Goal: Navigation & Orientation: Find specific page/section

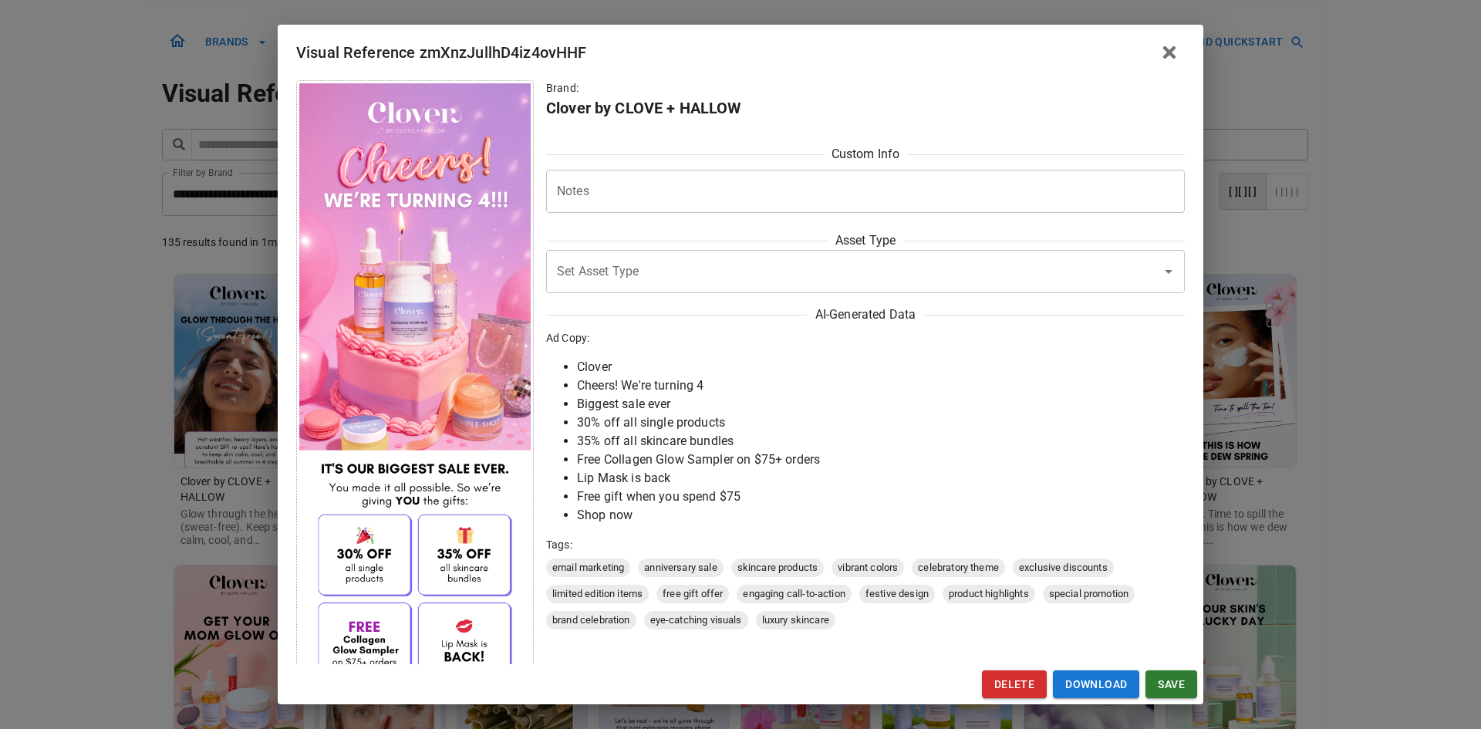
scroll to position [154, 0]
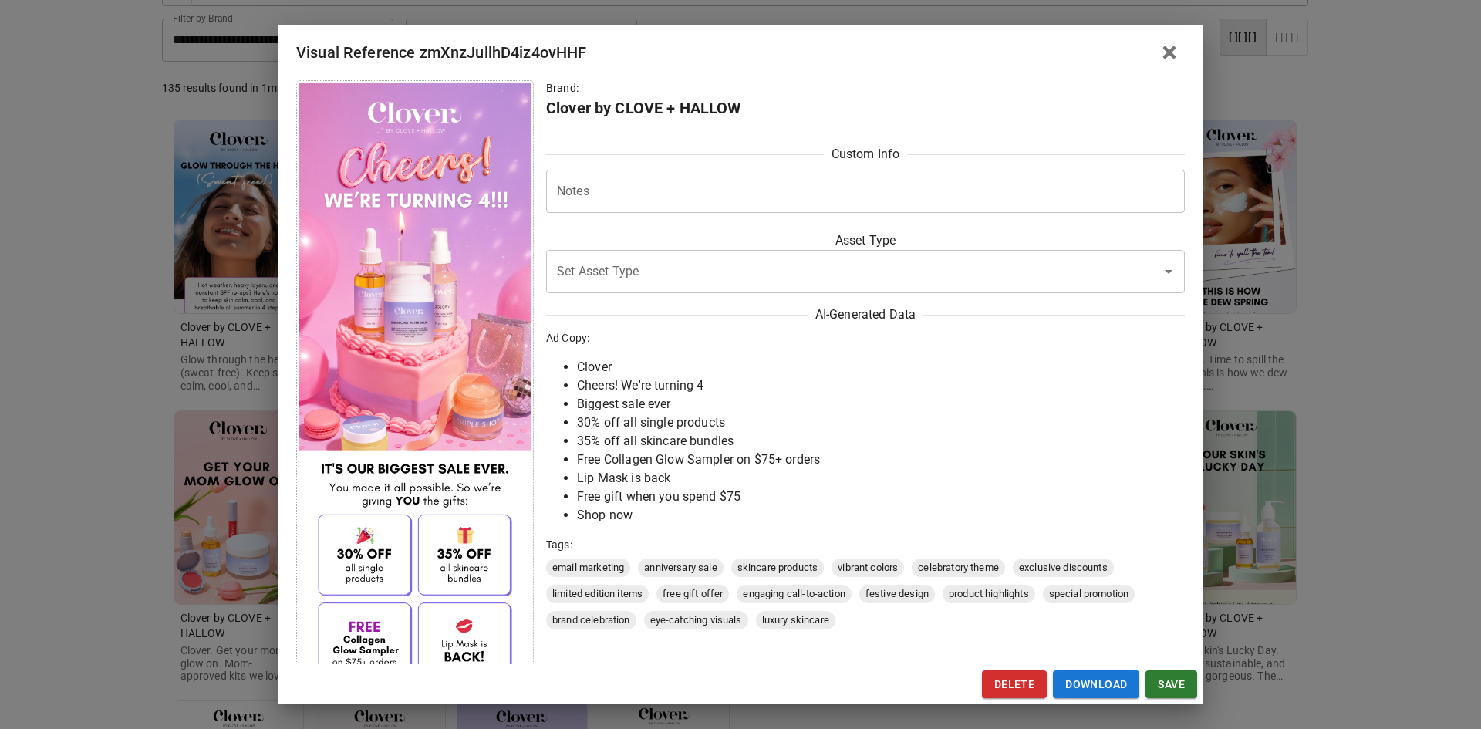
click at [144, 279] on div "Visual Reference zmXnzJullhD4iz4ovHHF Brand: Clover by CLOVE + HALLOW Custom In…" at bounding box center [740, 364] width 1481 height 729
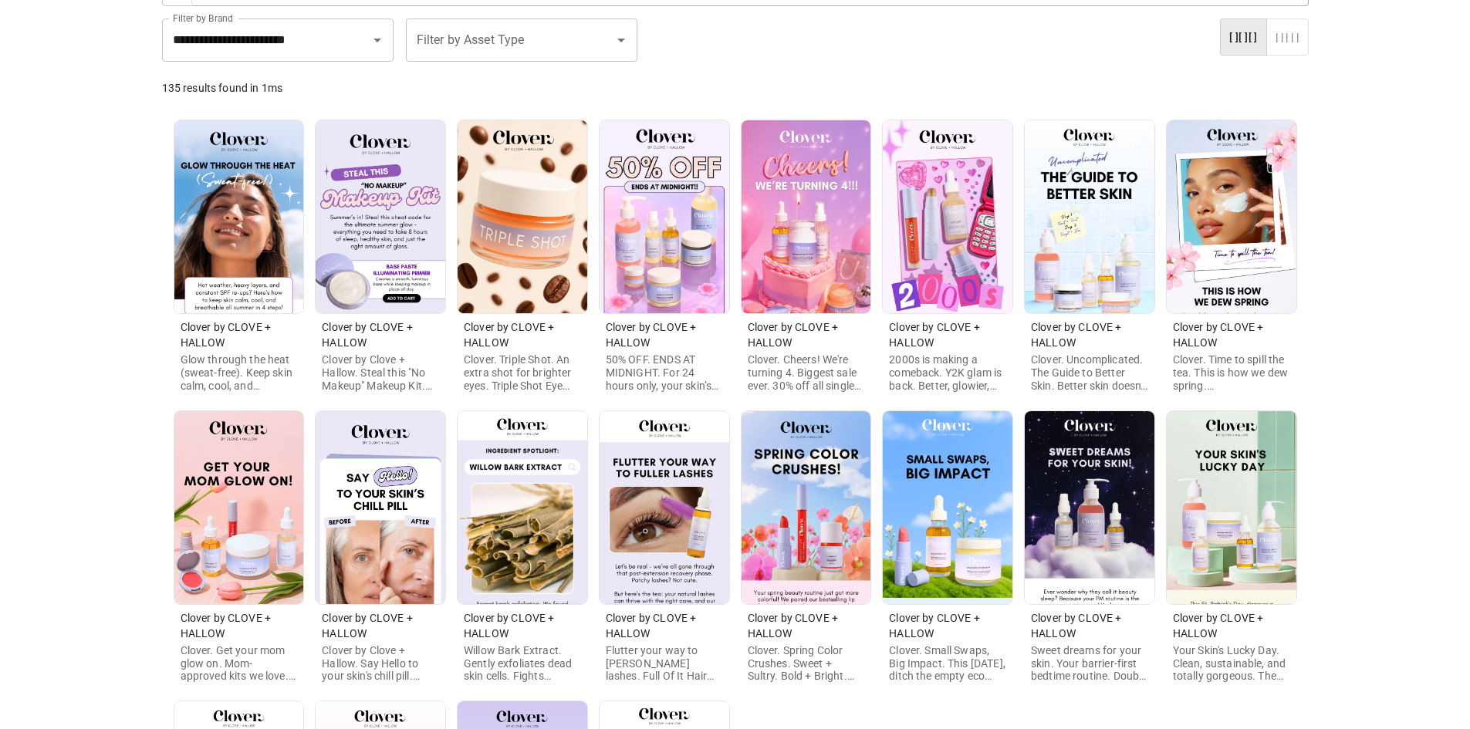
click at [302, 255] on img at bounding box center [239, 216] width 130 height 193
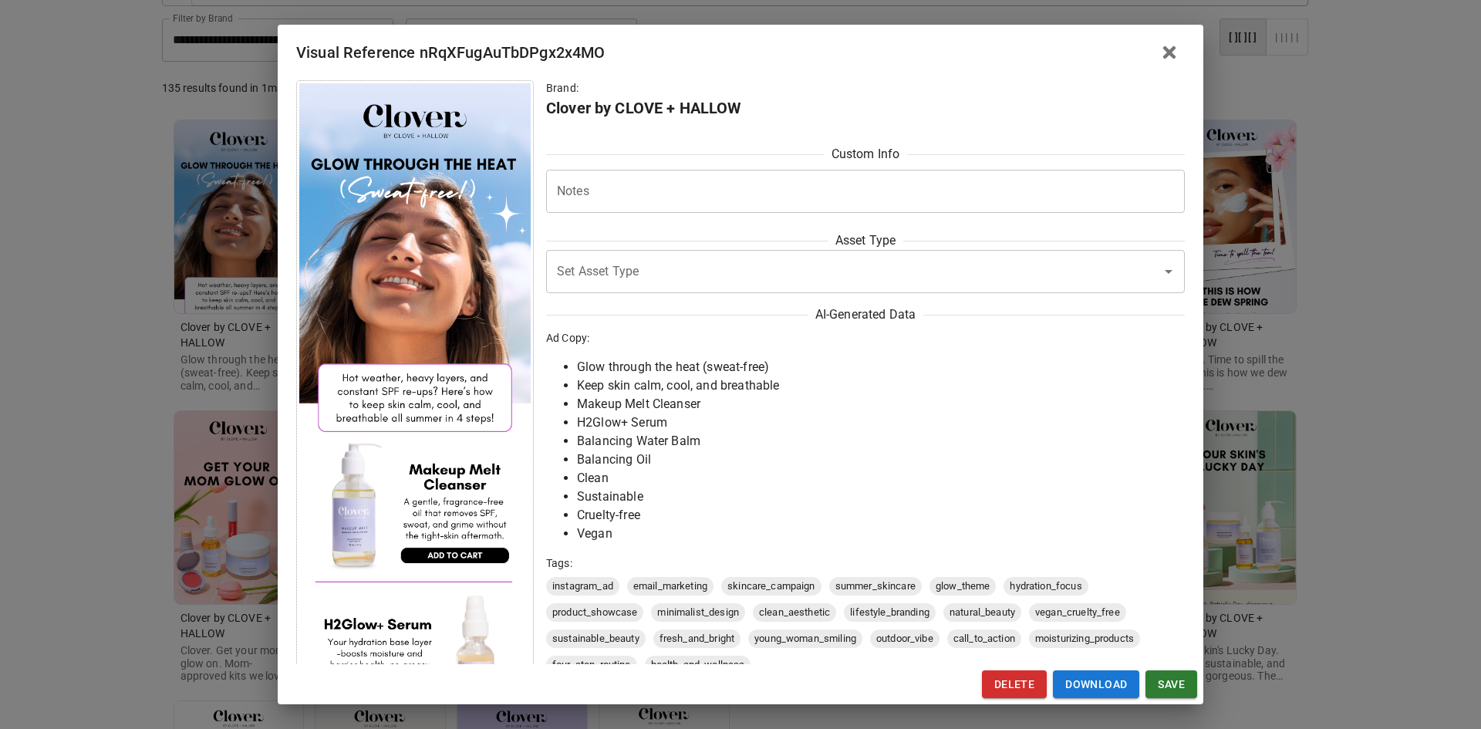
scroll to position [309, 0]
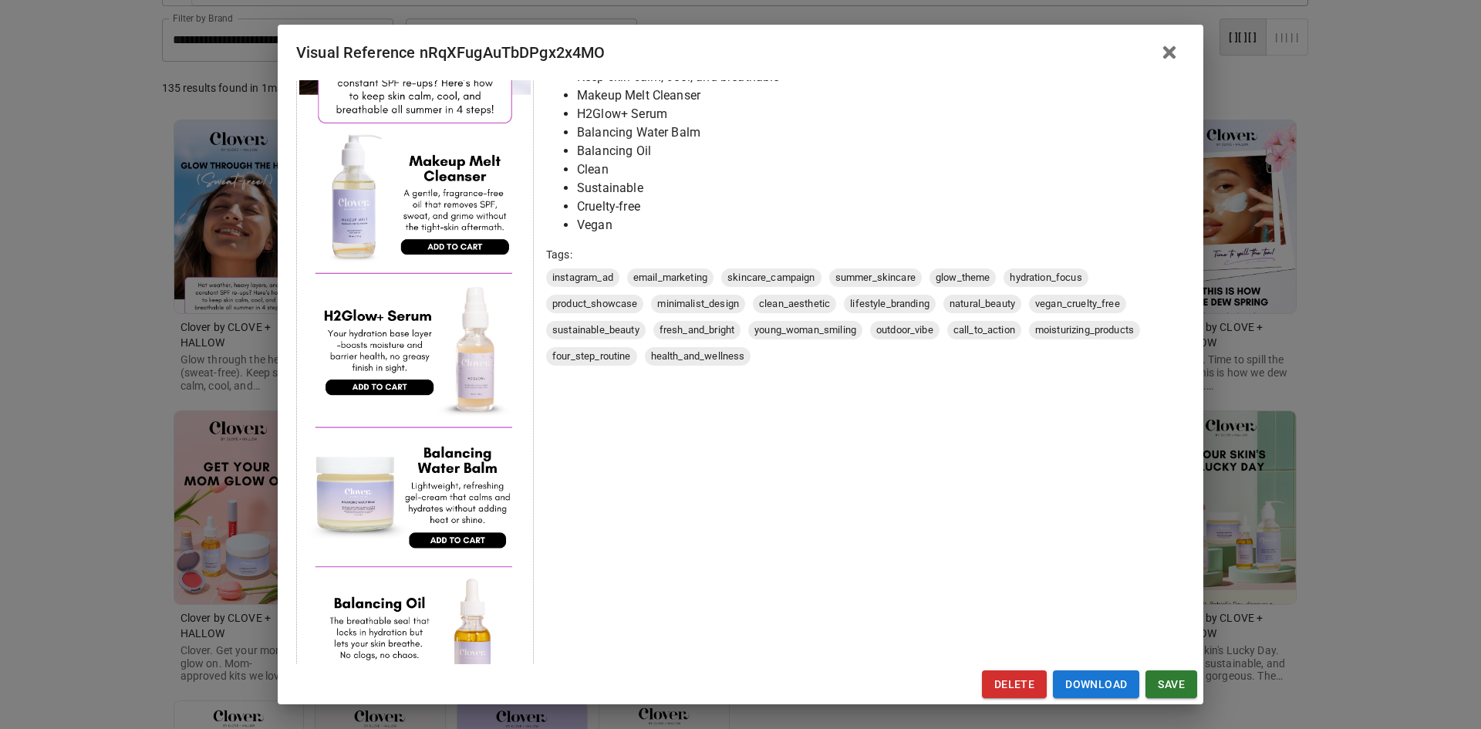
click at [123, 414] on div "Visual Reference nRqXFugAuTbDPgx2x4MO Brand: Clover by CLOVE + HALLOW Custom In…" at bounding box center [740, 364] width 1481 height 729
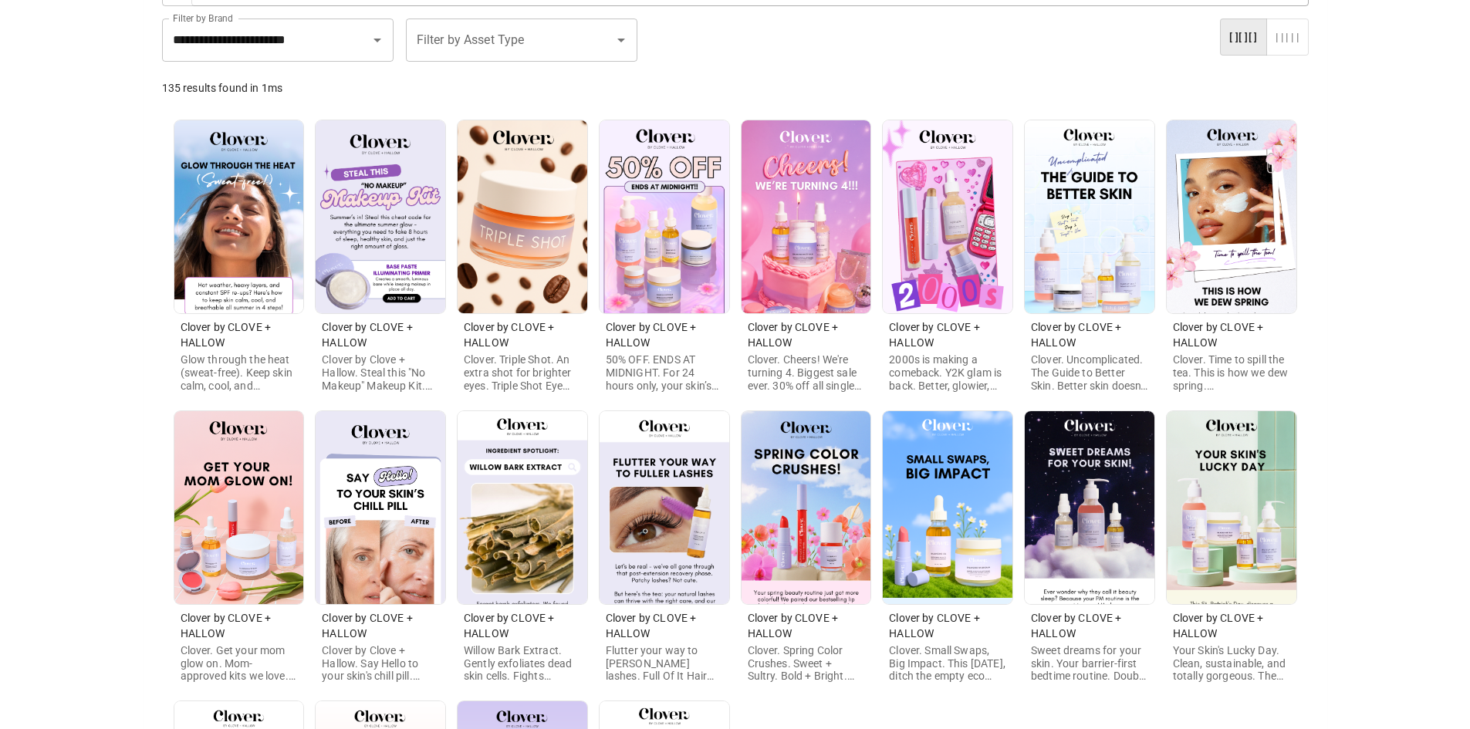
click at [411, 234] on img at bounding box center [381, 216] width 130 height 193
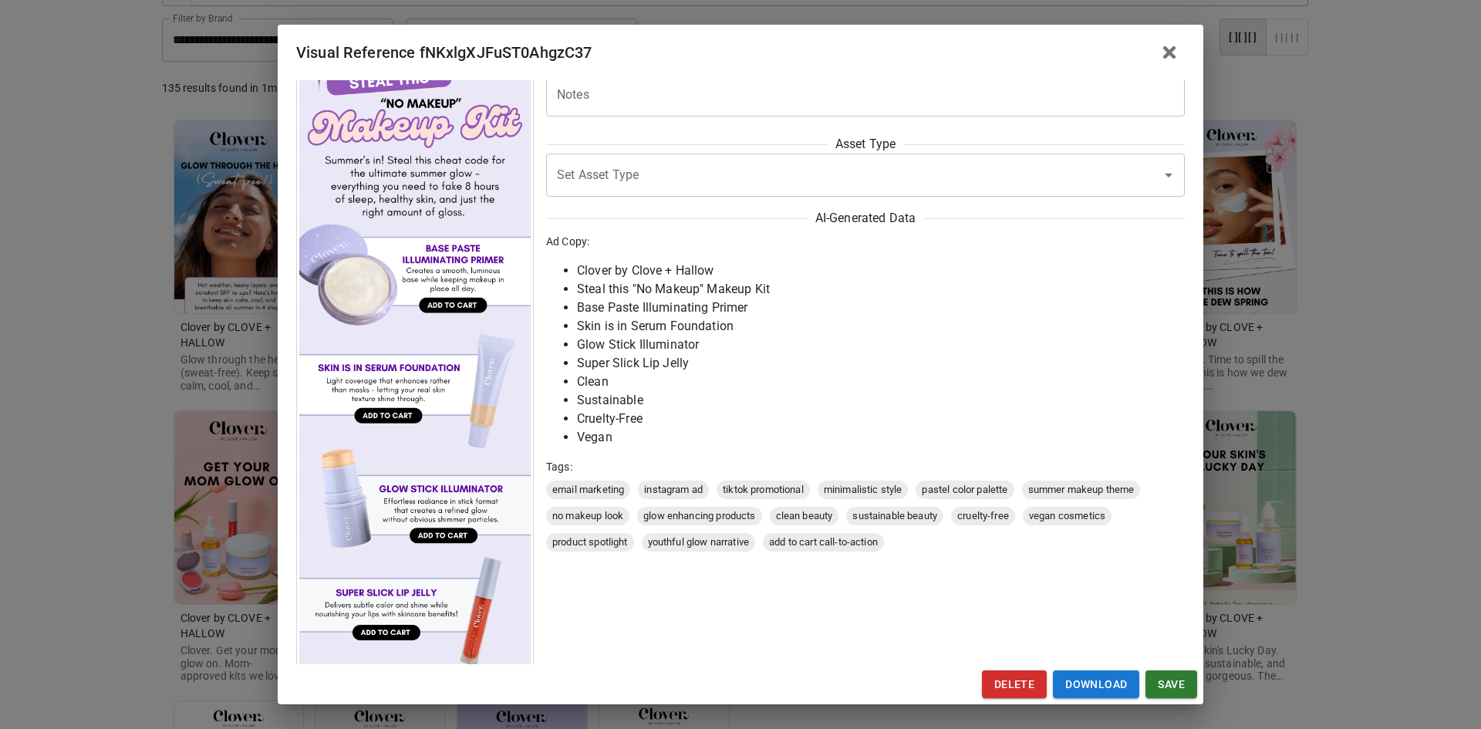
scroll to position [154, 0]
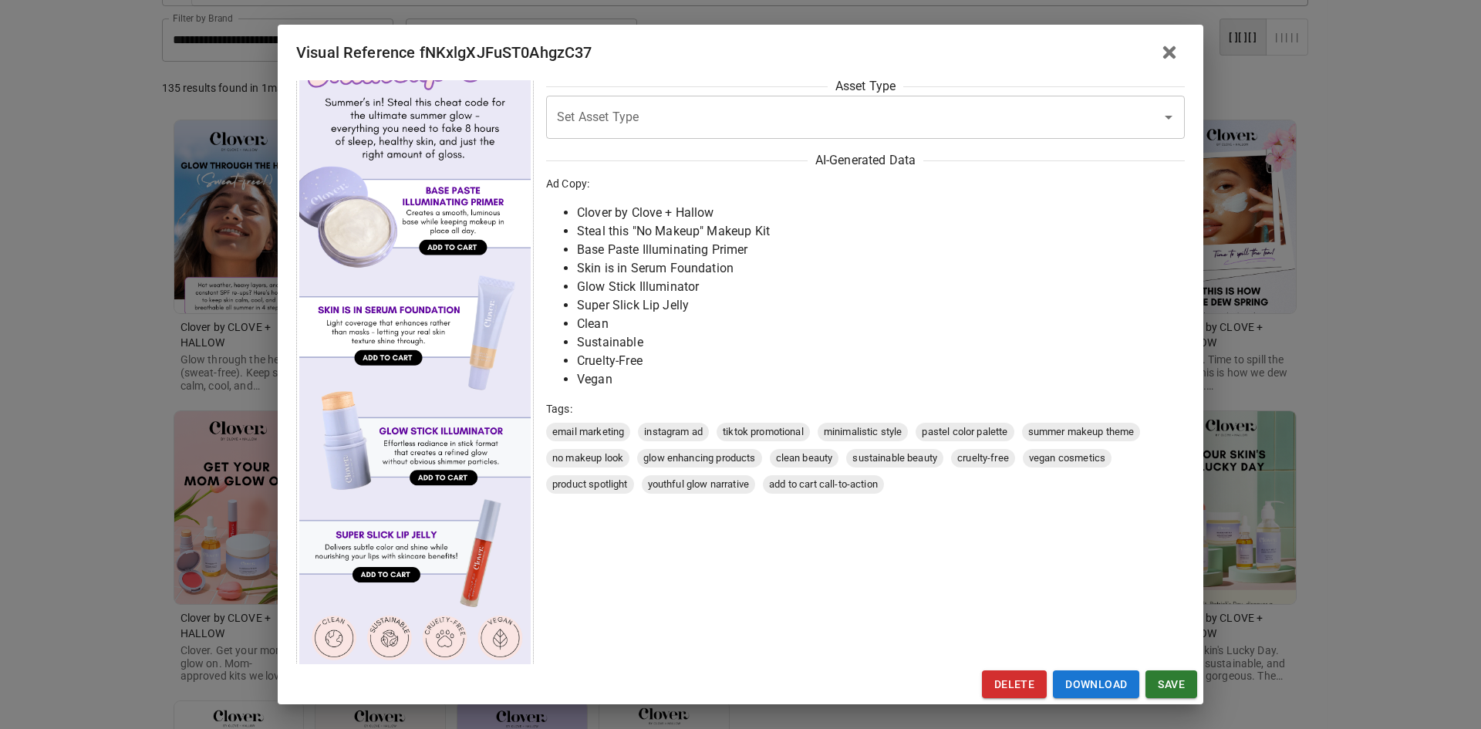
click at [124, 416] on div "Visual Reference fNKxlgXJFuST0AhgzC37 Brand: Clover by CLOVE + HALLOW Custom In…" at bounding box center [740, 364] width 1481 height 729
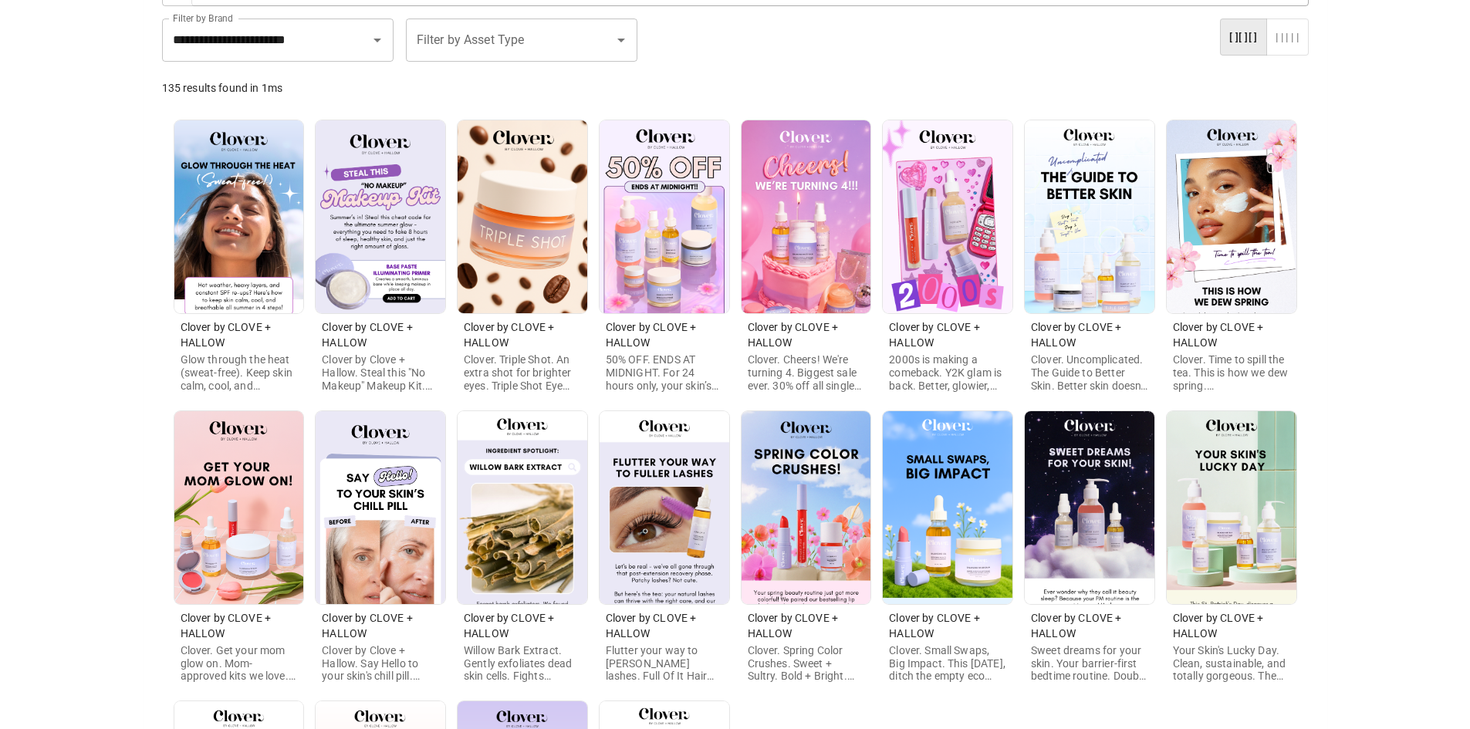
click at [517, 274] on img at bounding box center [523, 216] width 130 height 193
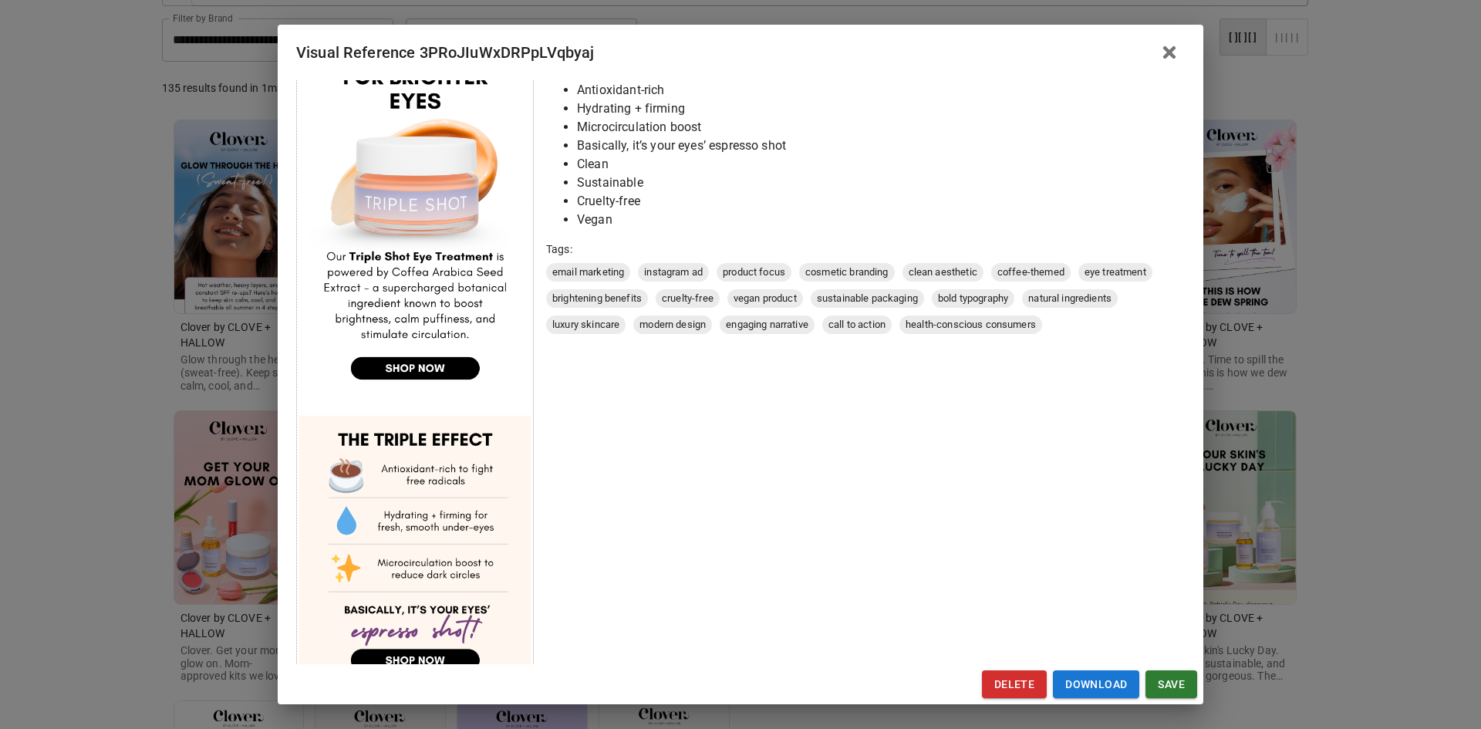
scroll to position [463, 0]
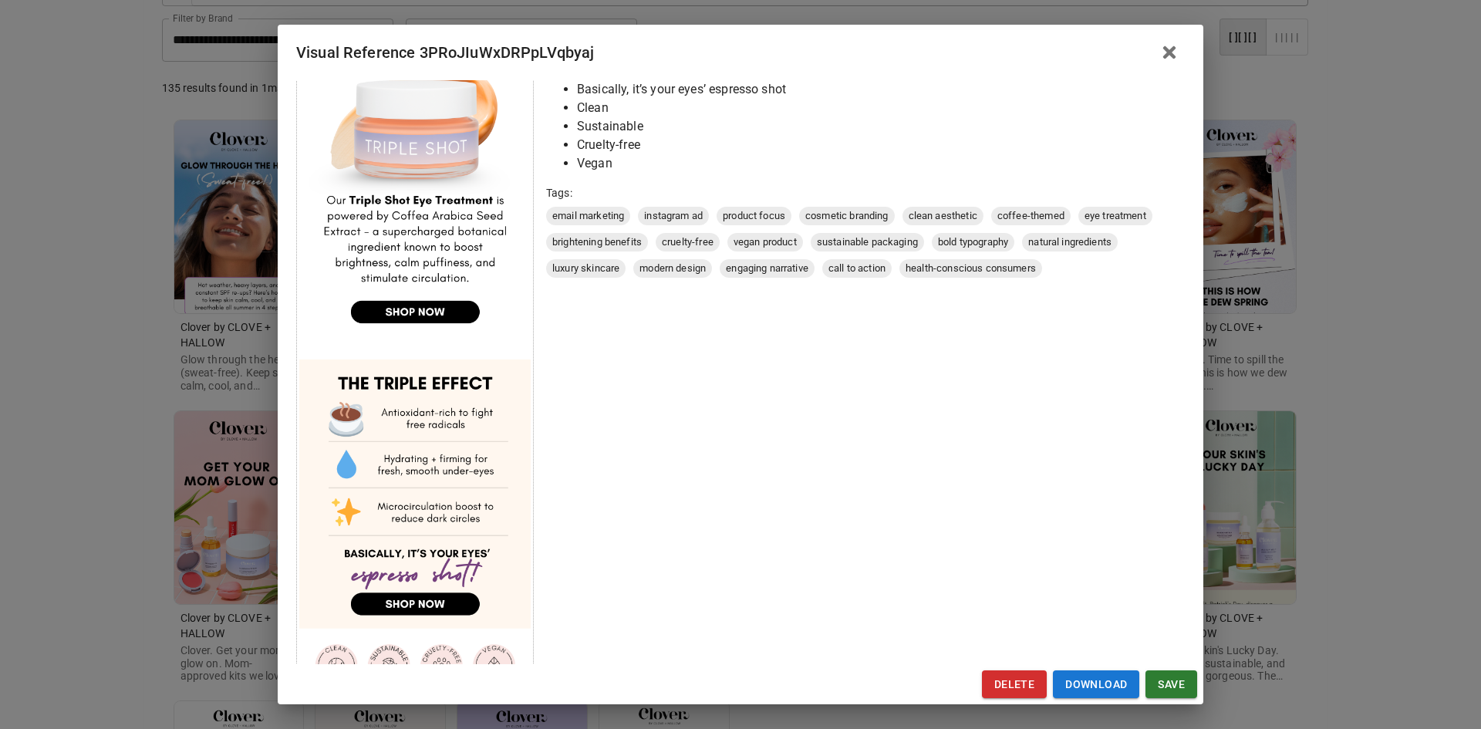
click at [164, 426] on div "Visual Reference 3PRoJIuWxDRPpLVqbyaj Brand: Clover by CLOVE + HALLOW Custom In…" at bounding box center [740, 364] width 1481 height 729
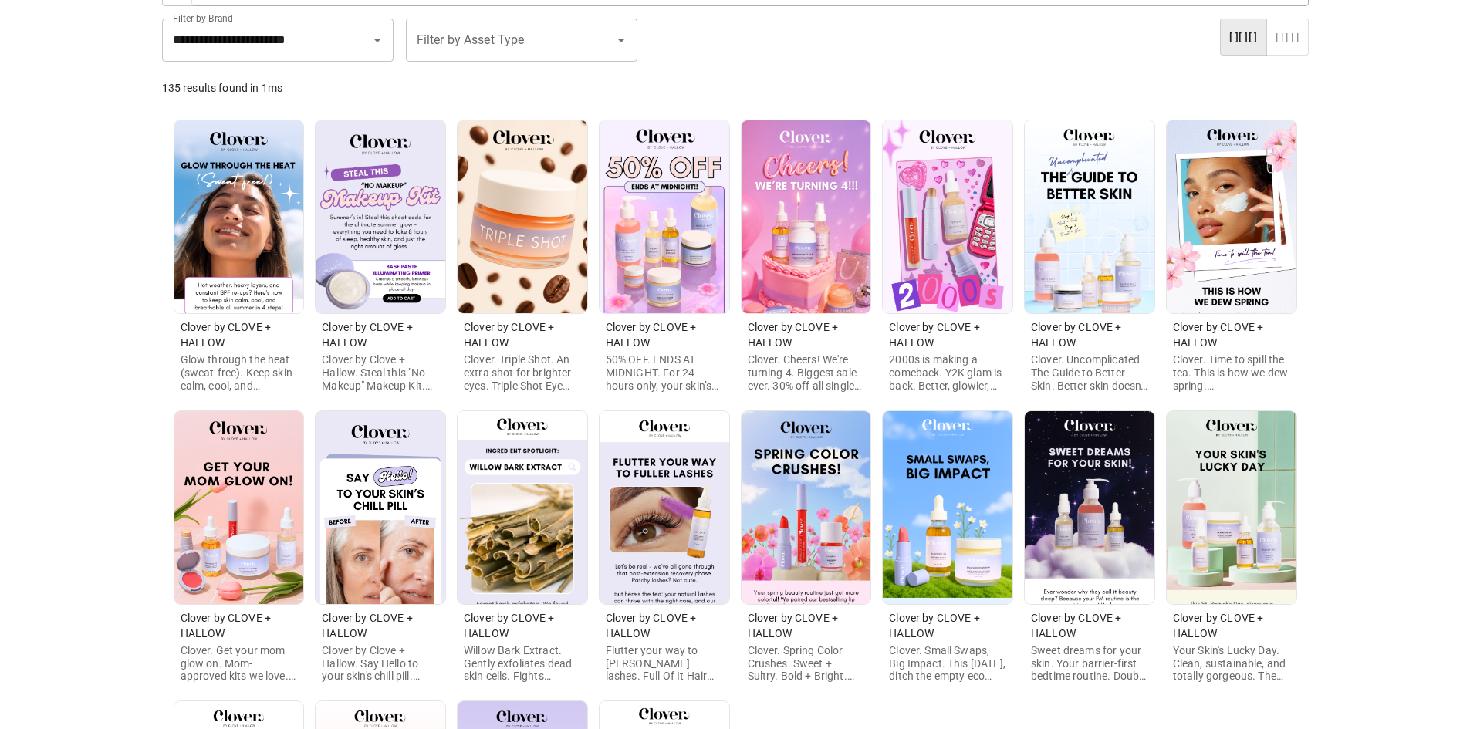
click at [671, 277] on img at bounding box center [665, 216] width 130 height 193
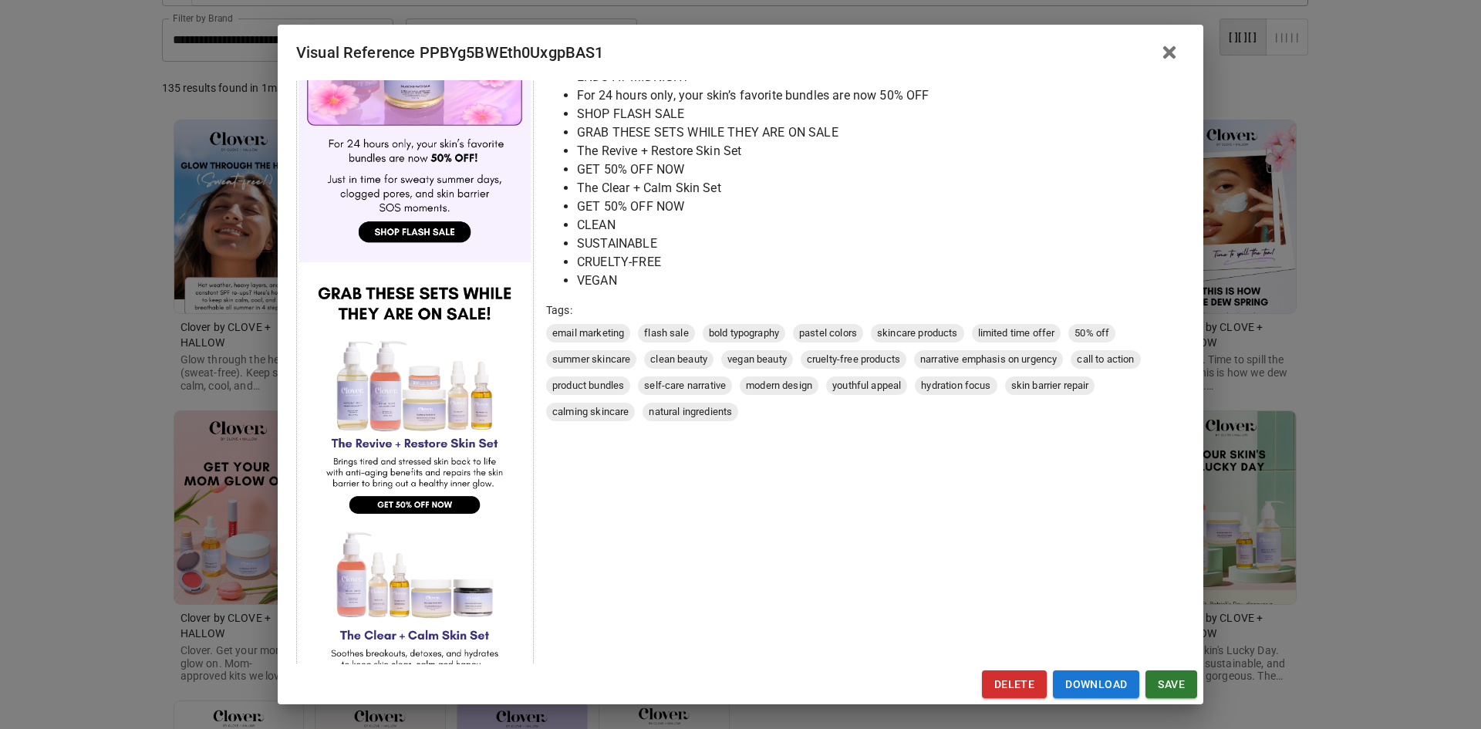
scroll to position [431, 0]
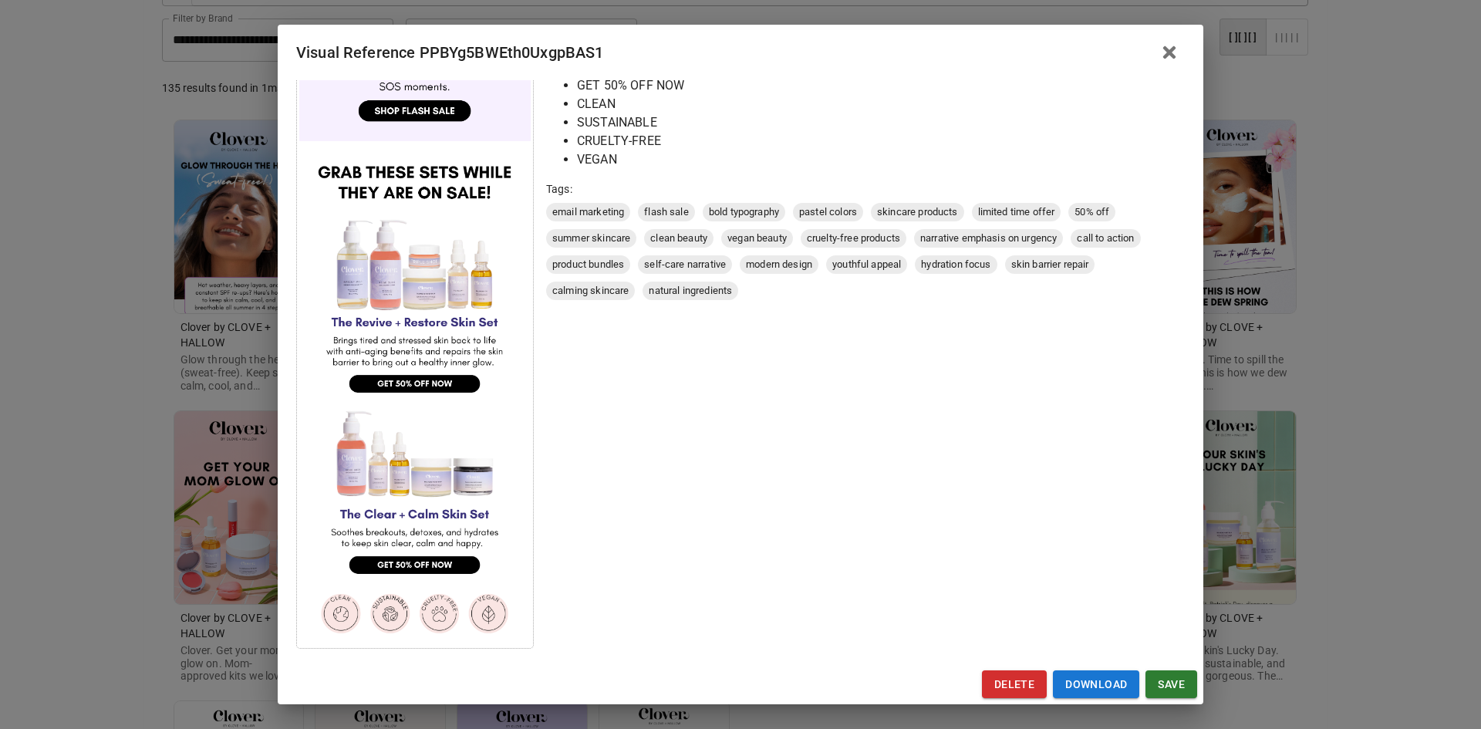
click at [155, 483] on div "Visual Reference PPBYg5BWEth0UxgpBAS1 Brand: Clover by CLOVE + HALLOW Custom In…" at bounding box center [740, 364] width 1481 height 729
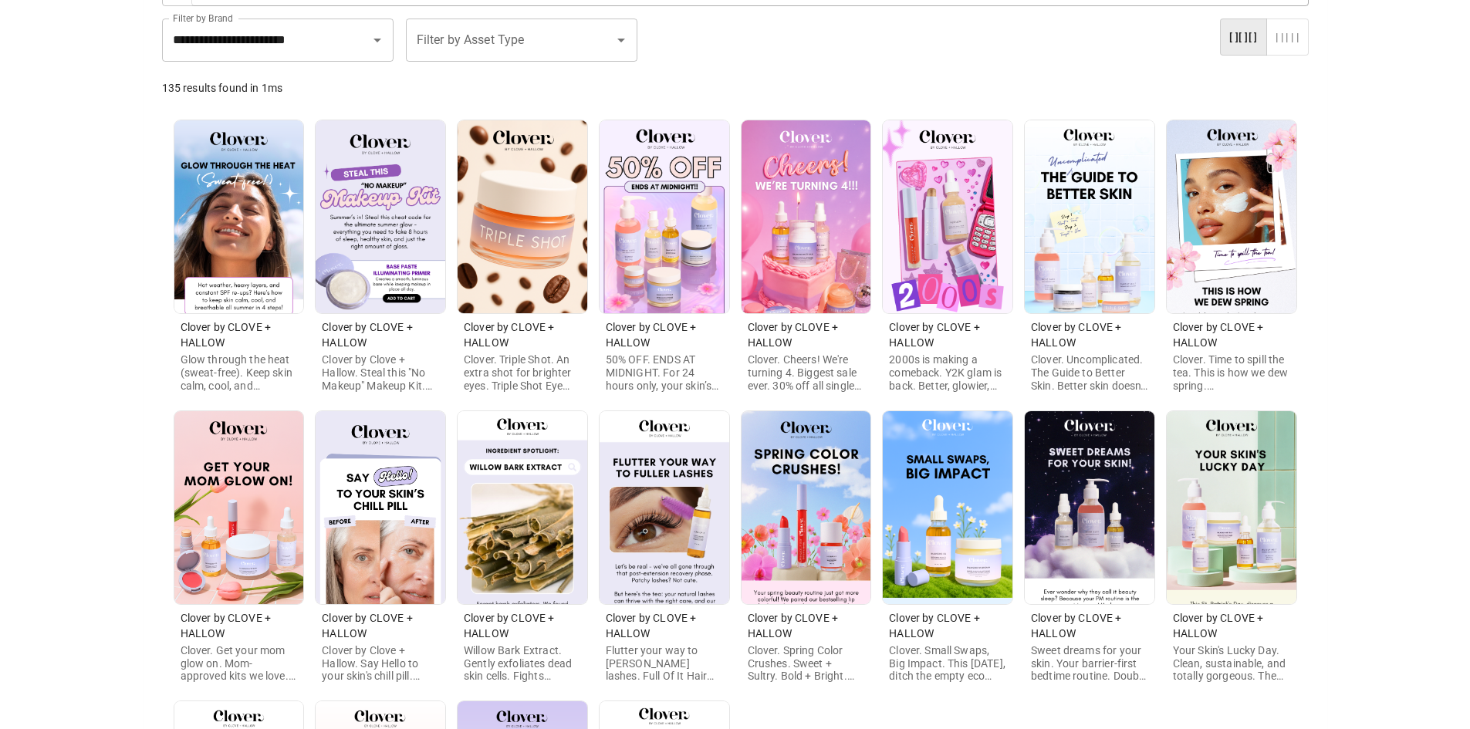
click at [829, 220] on img at bounding box center [807, 216] width 130 height 193
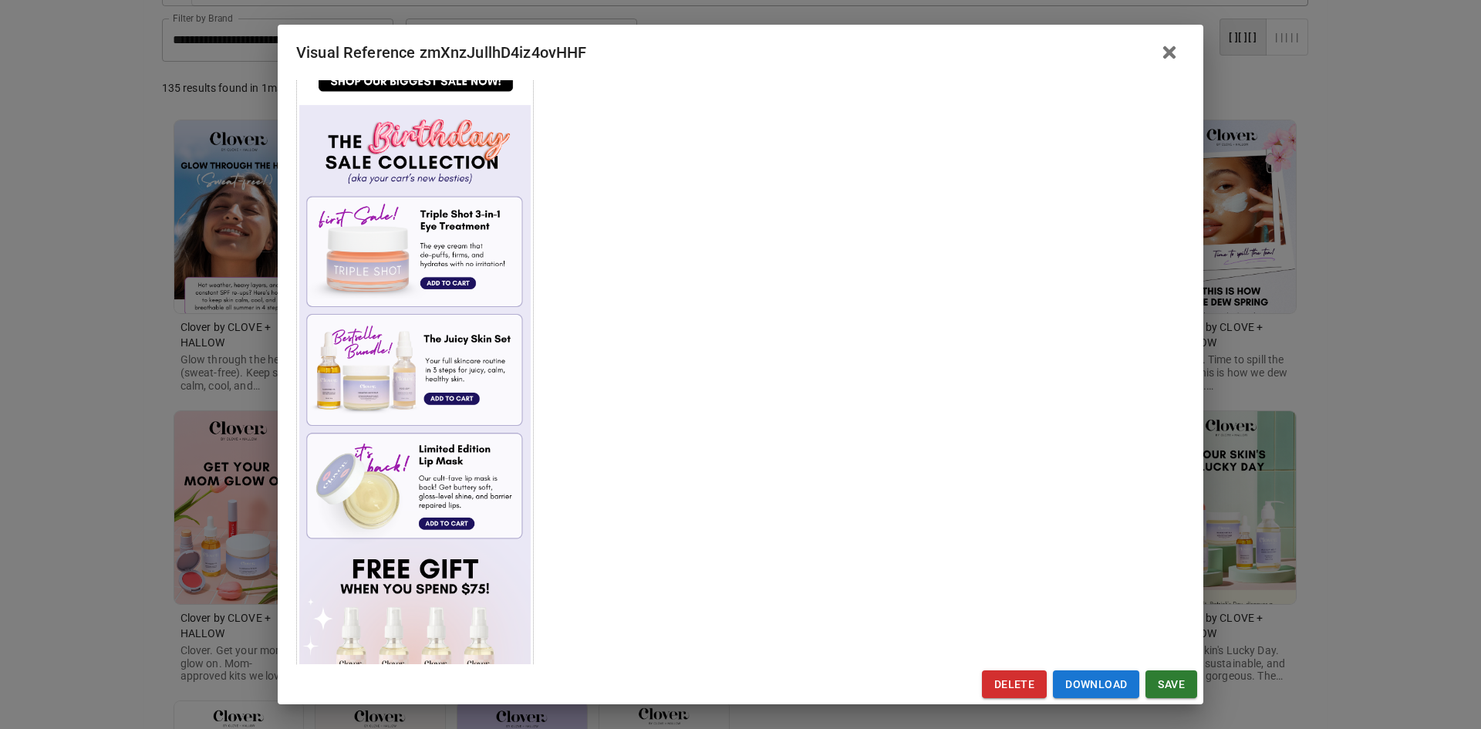
scroll to position [694, 0]
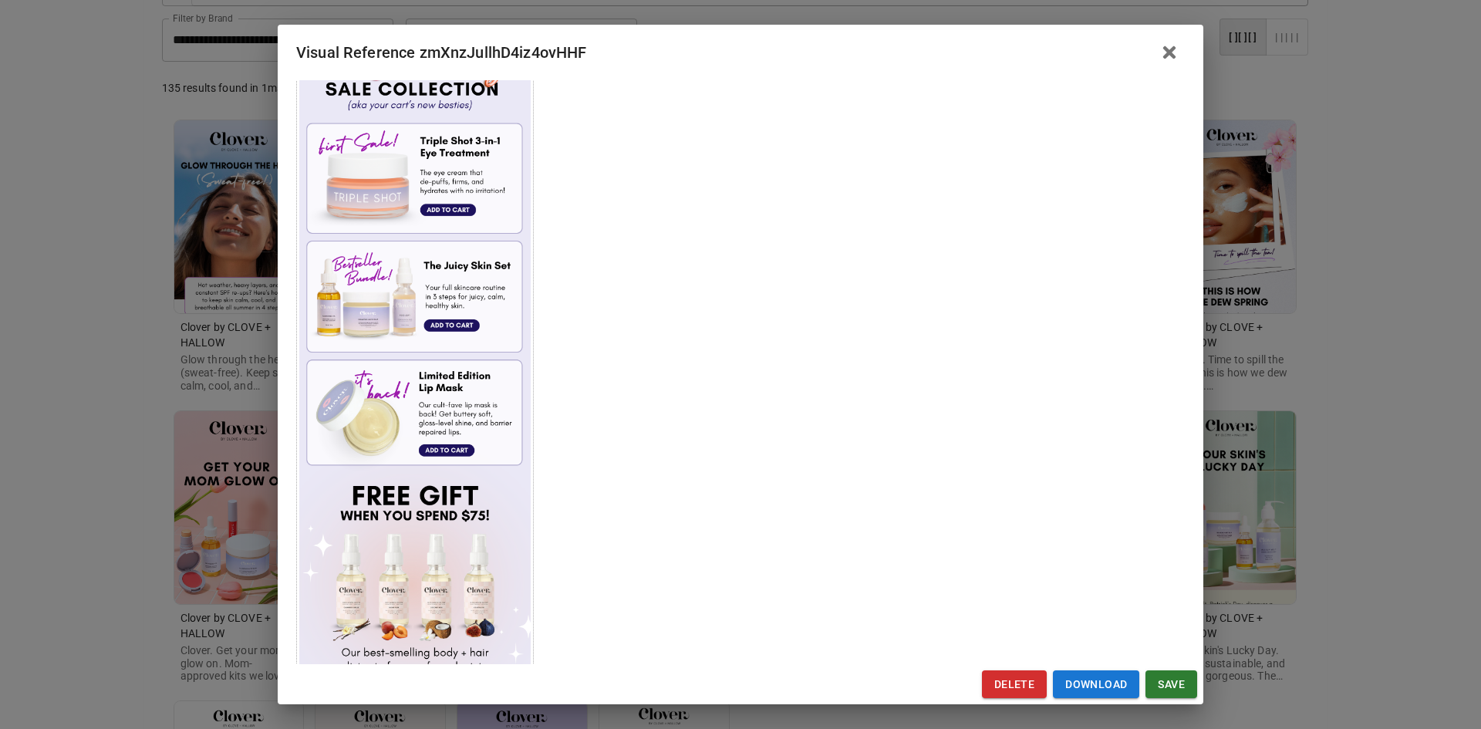
click at [230, 427] on div "Visual Reference zmXnzJullhD4iz4ovHHF Brand: Clover by CLOVE + HALLOW Custom In…" at bounding box center [740, 364] width 1481 height 729
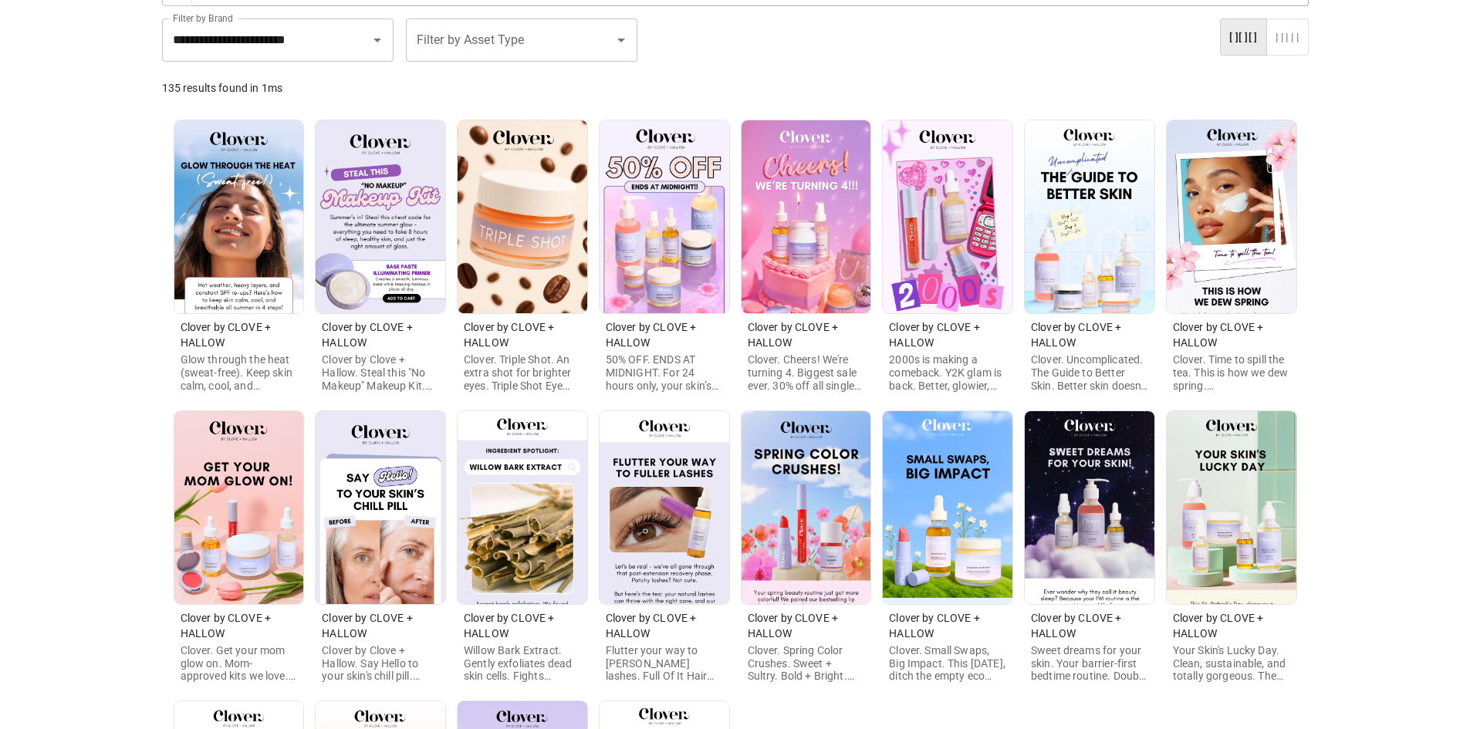
click at [806, 269] on img at bounding box center [807, 216] width 130 height 193
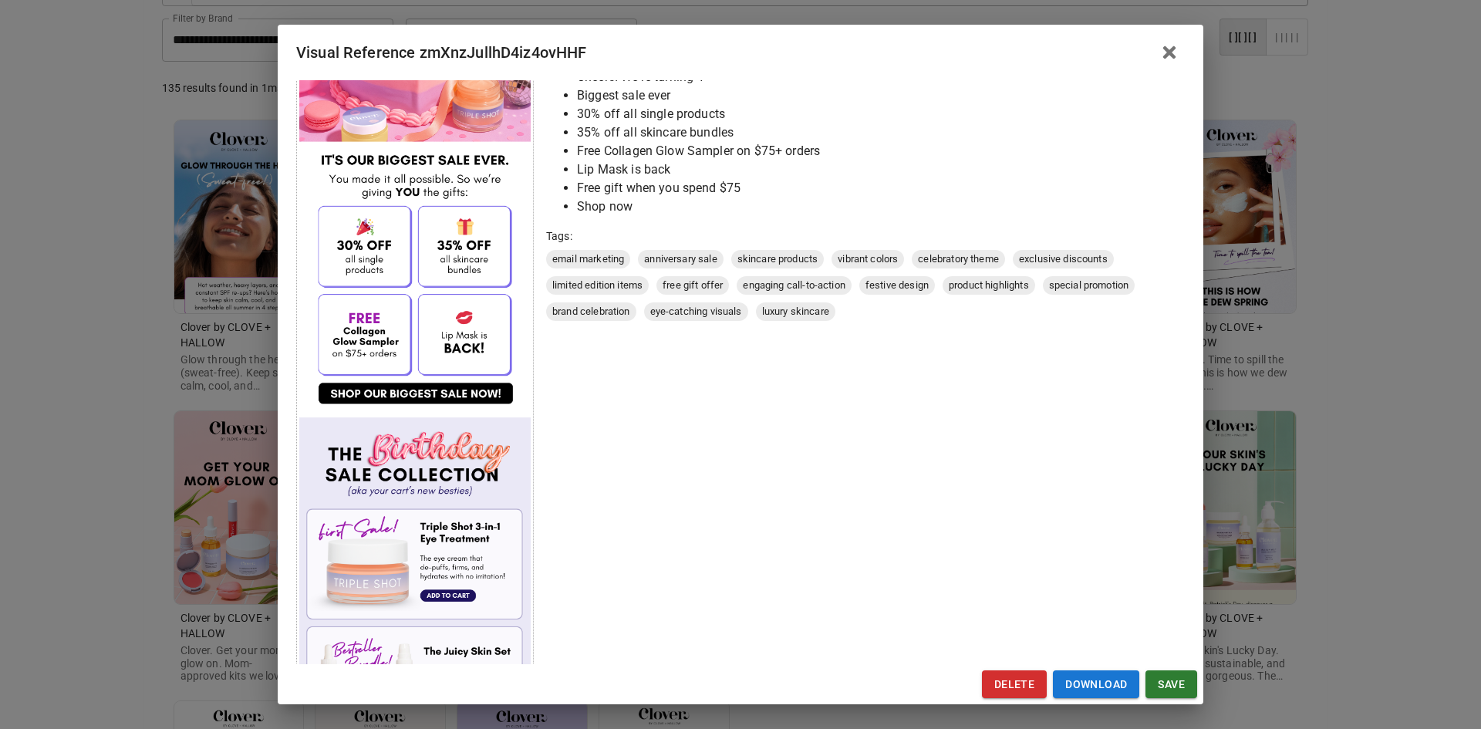
scroll to position [617, 0]
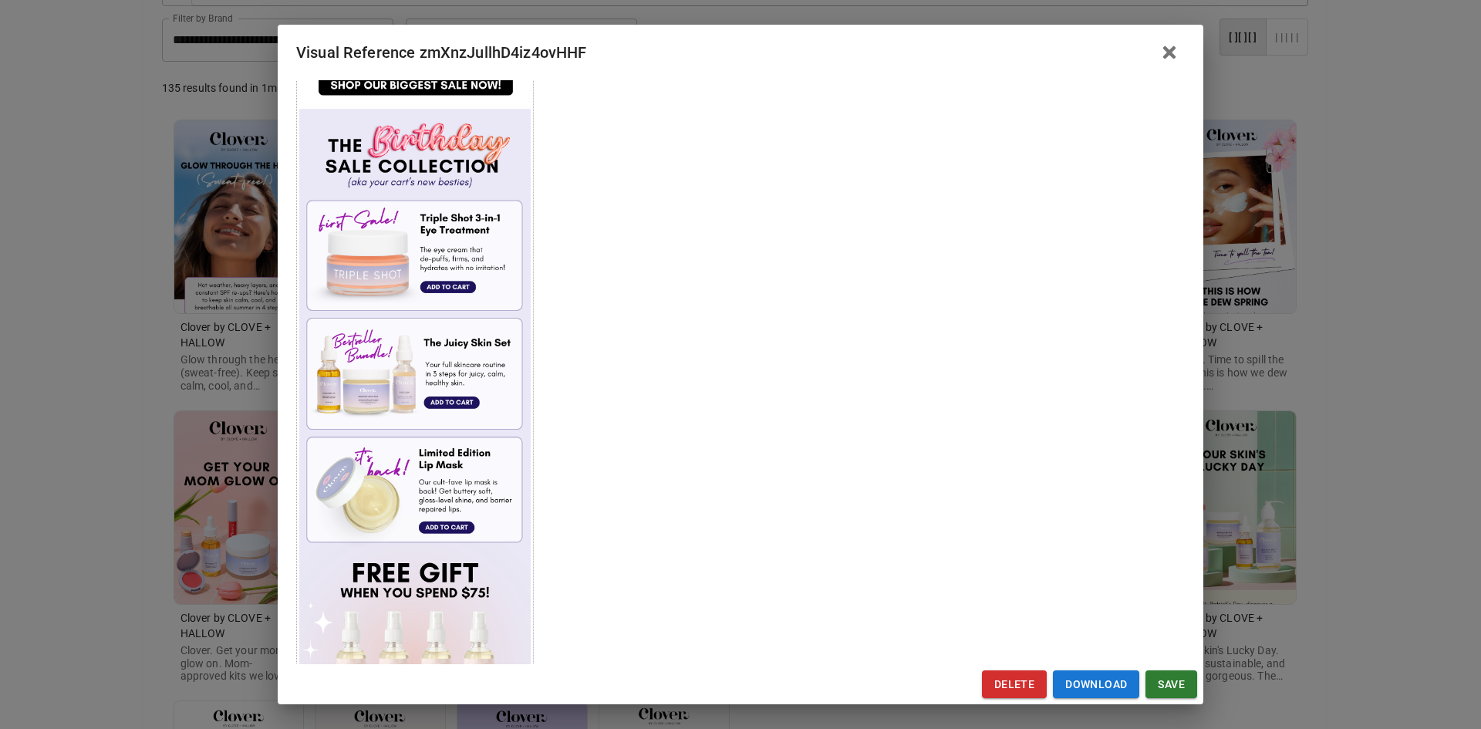
click at [48, 282] on div "Visual Reference zmXnzJullhD4iz4ovHHF Brand: Clover by CLOVE + HALLOW Custom In…" at bounding box center [740, 364] width 1481 height 729
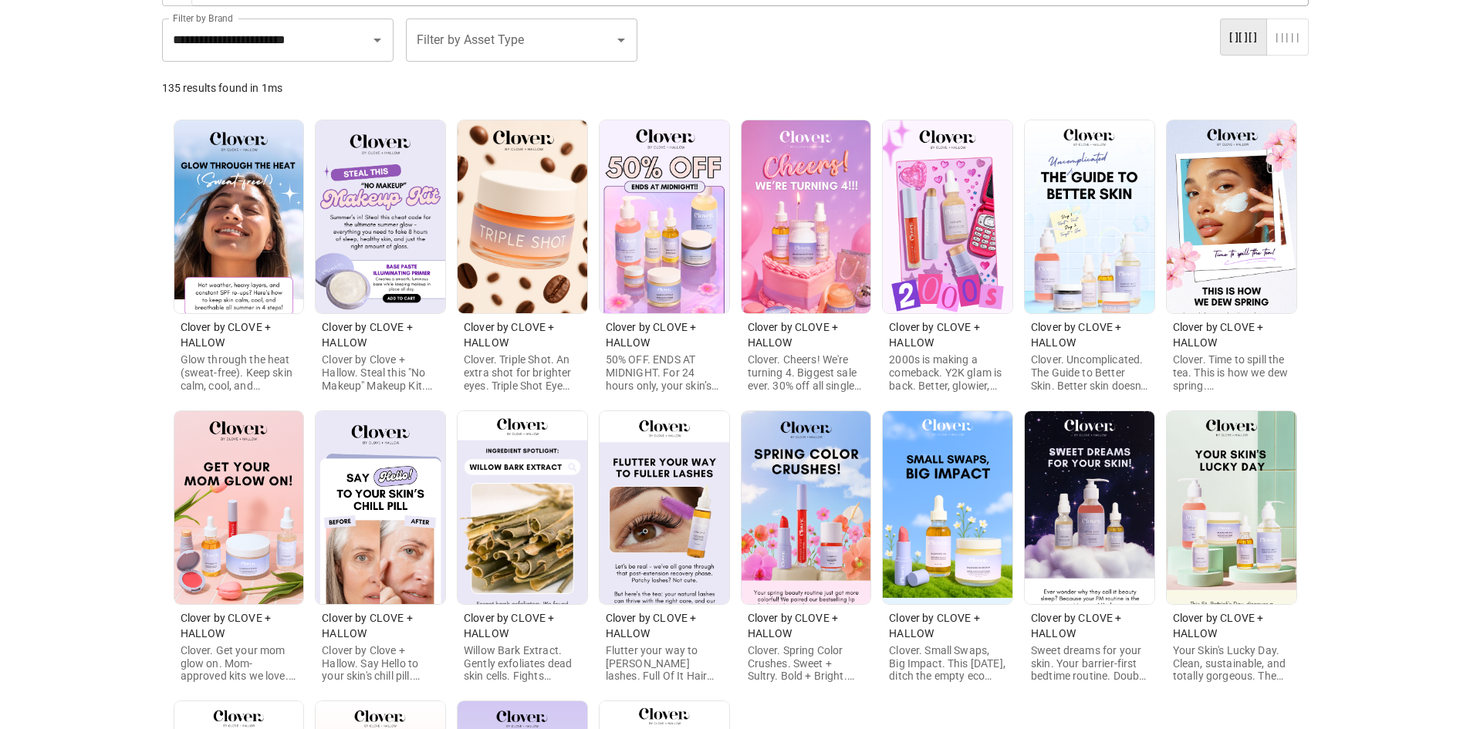
click at [914, 271] on img at bounding box center [948, 216] width 130 height 193
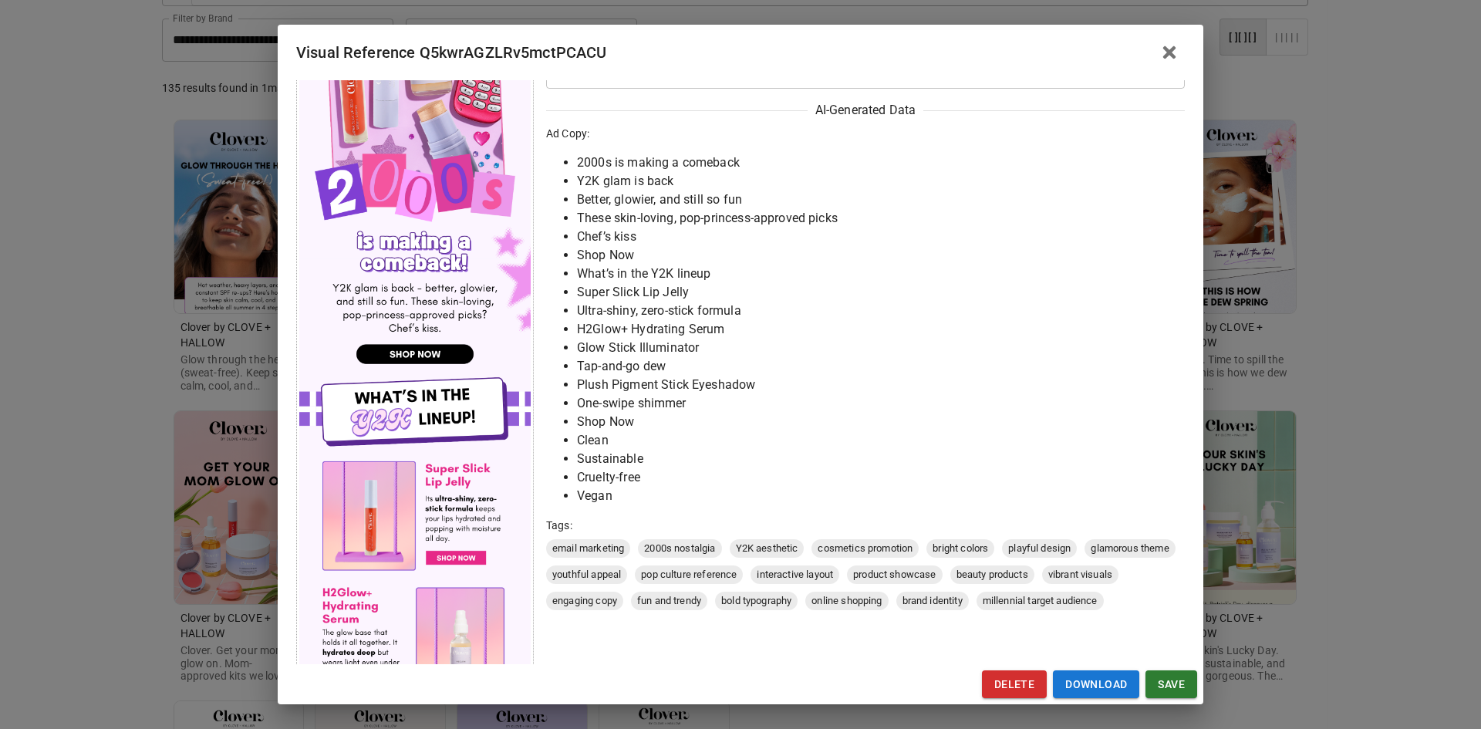
scroll to position [386, 0]
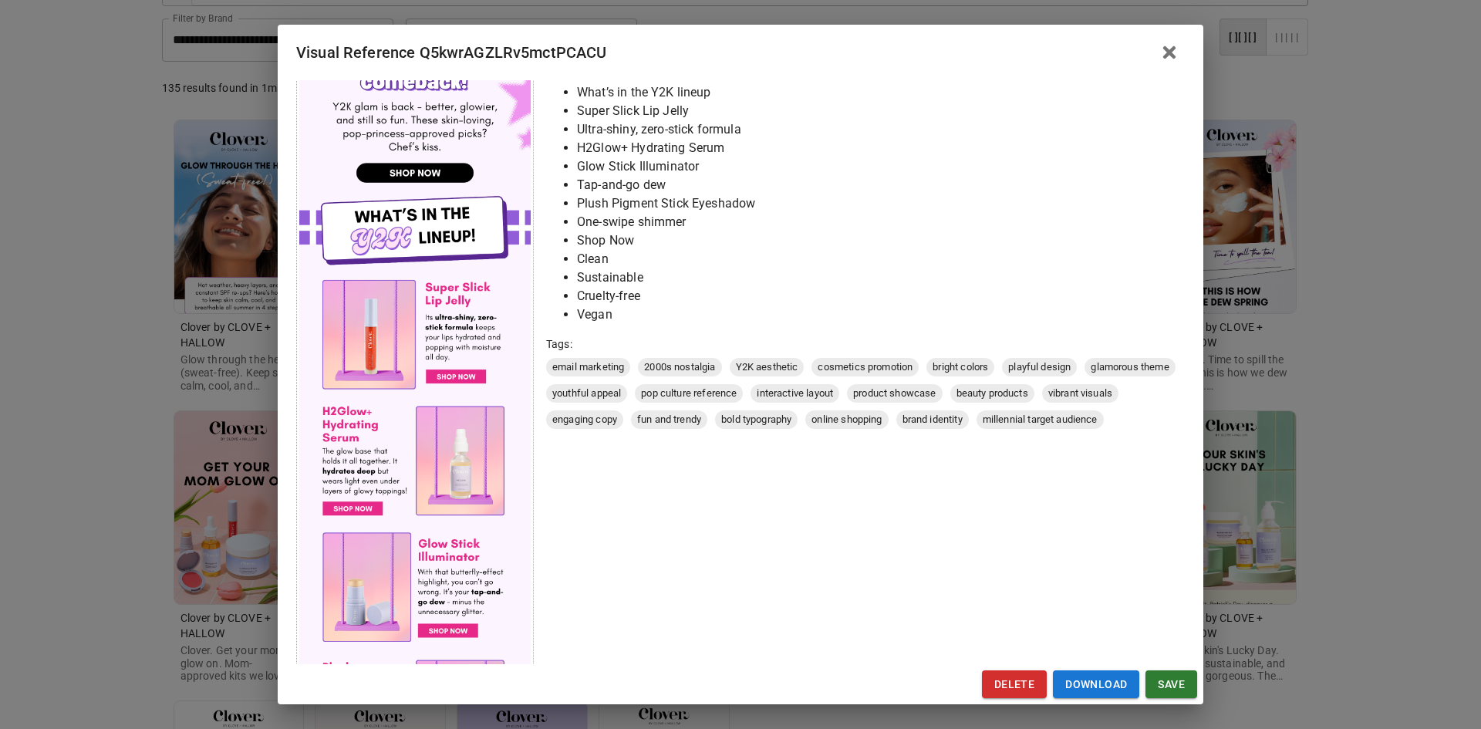
click at [154, 363] on div "Visual Reference Q5kwrAGZLRv5mctPCACU Brand: Clover by CLOVE + HALLOW Custom In…" at bounding box center [740, 364] width 1481 height 729
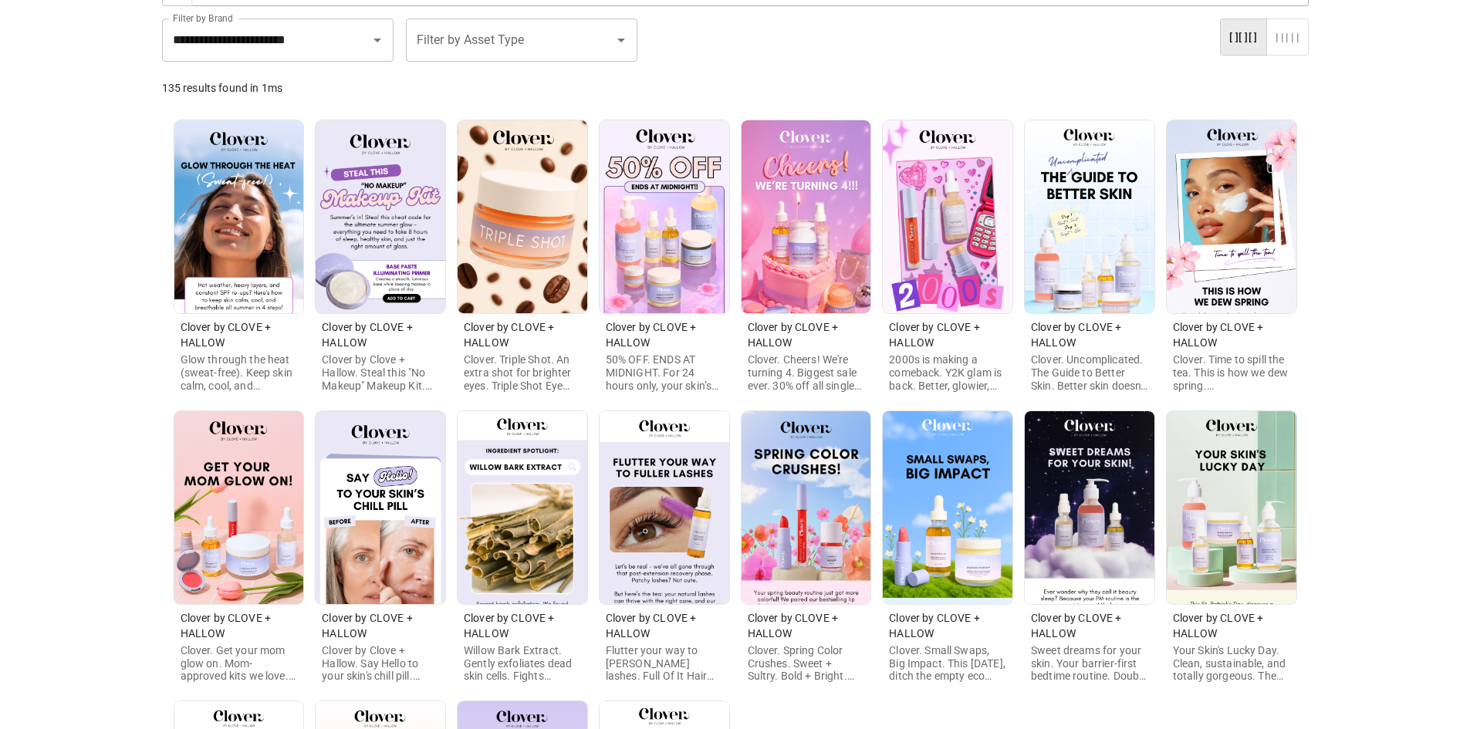
click at [1052, 207] on img at bounding box center [1090, 216] width 130 height 193
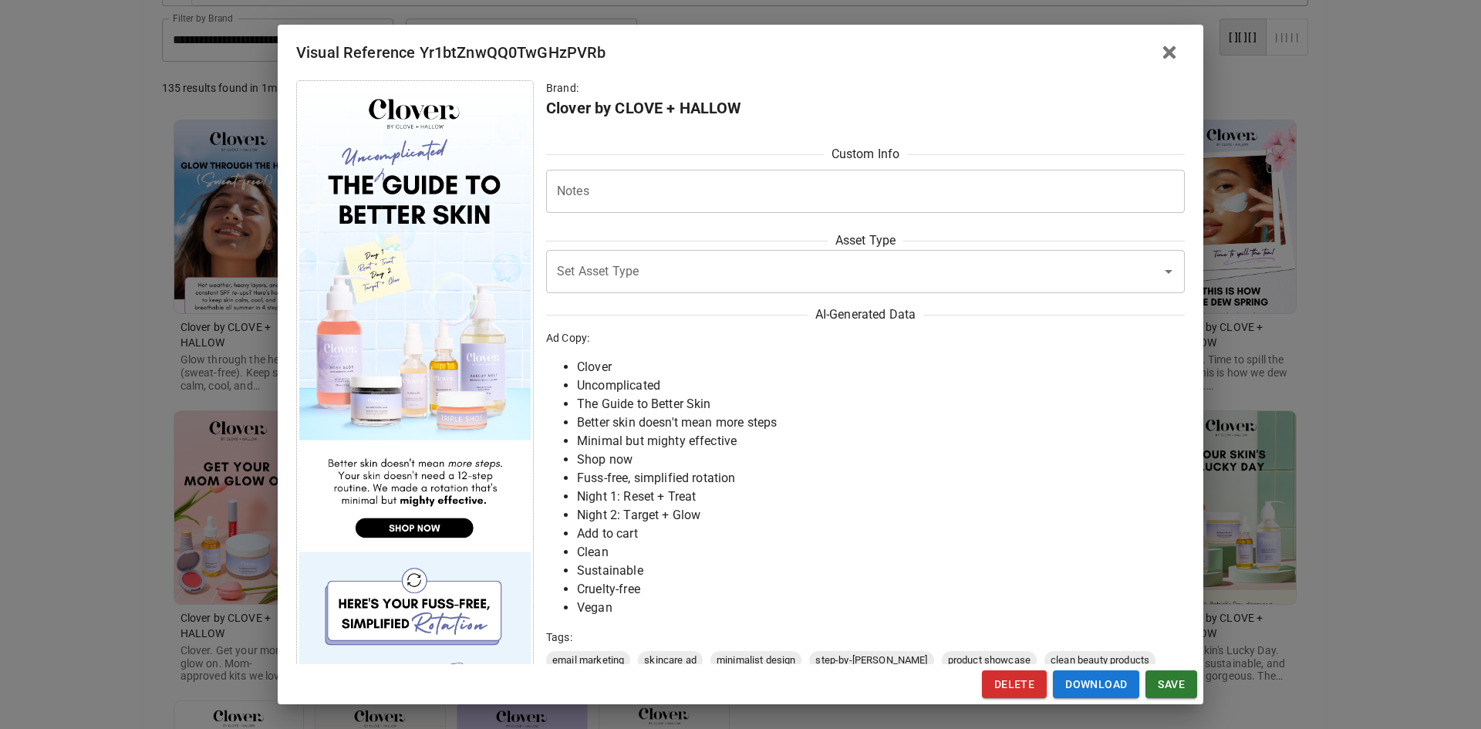
scroll to position [309, 0]
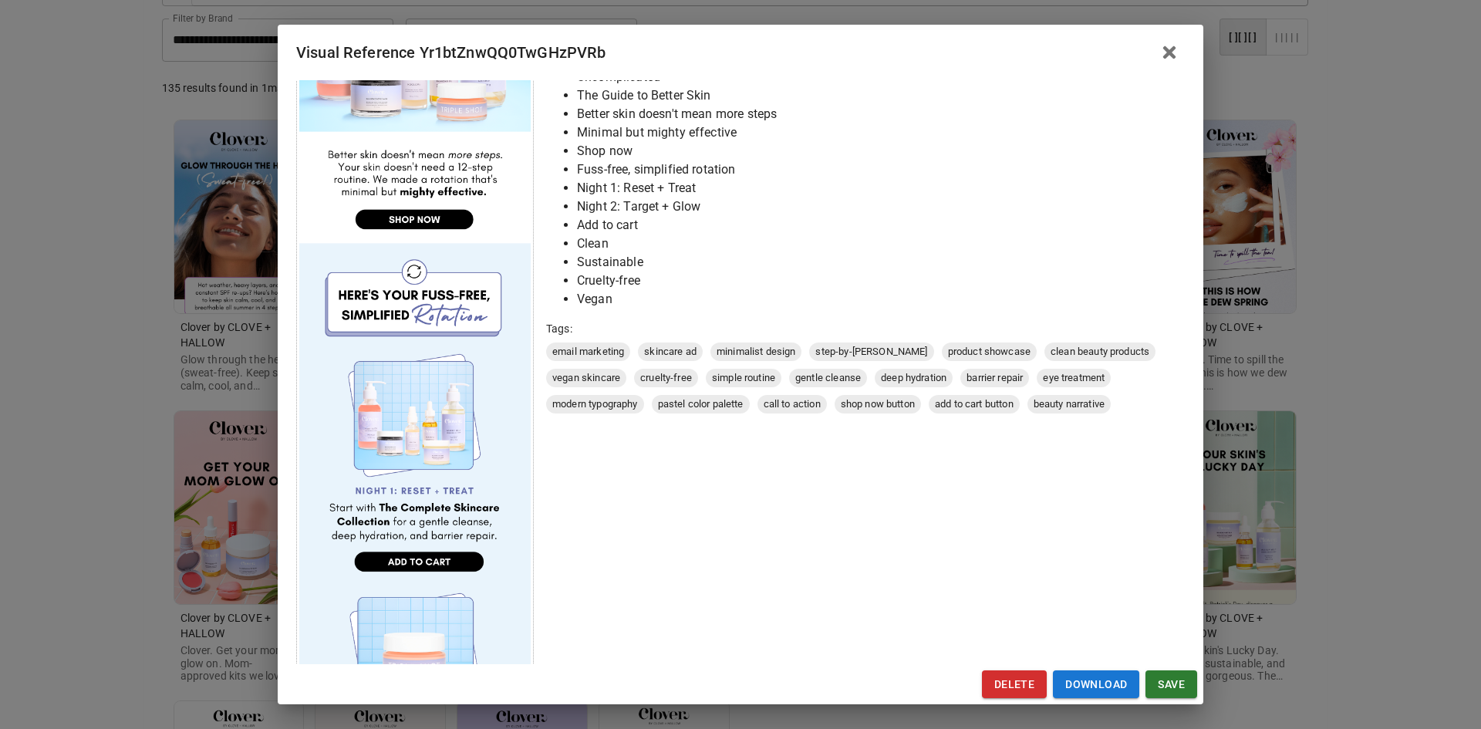
click at [64, 424] on div "Visual Reference Yr1btZnwQQ0TwGHzPVRb Brand: Clover by CLOVE + HALLOW Custom In…" at bounding box center [740, 364] width 1481 height 729
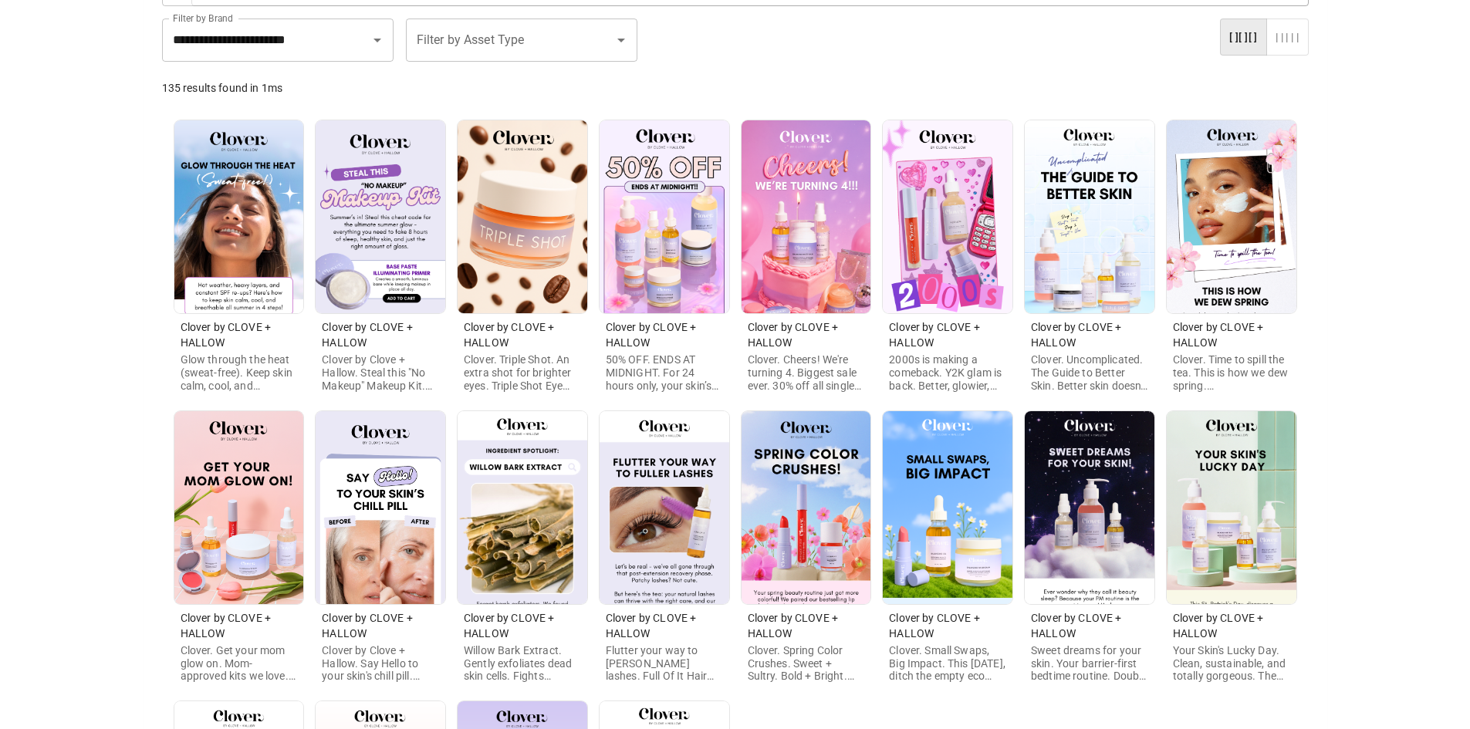
click at [1234, 239] on img at bounding box center [1232, 216] width 130 height 193
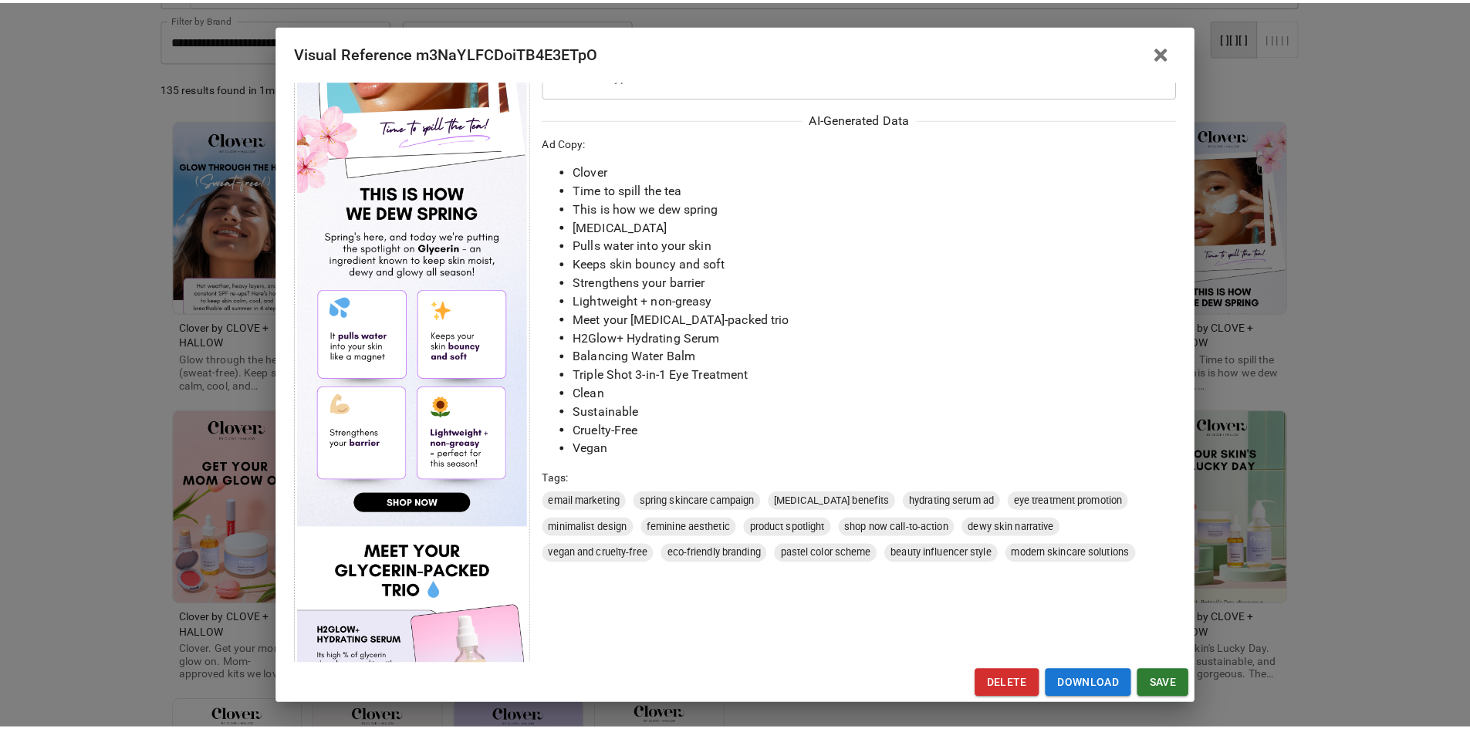
scroll to position [386, 0]
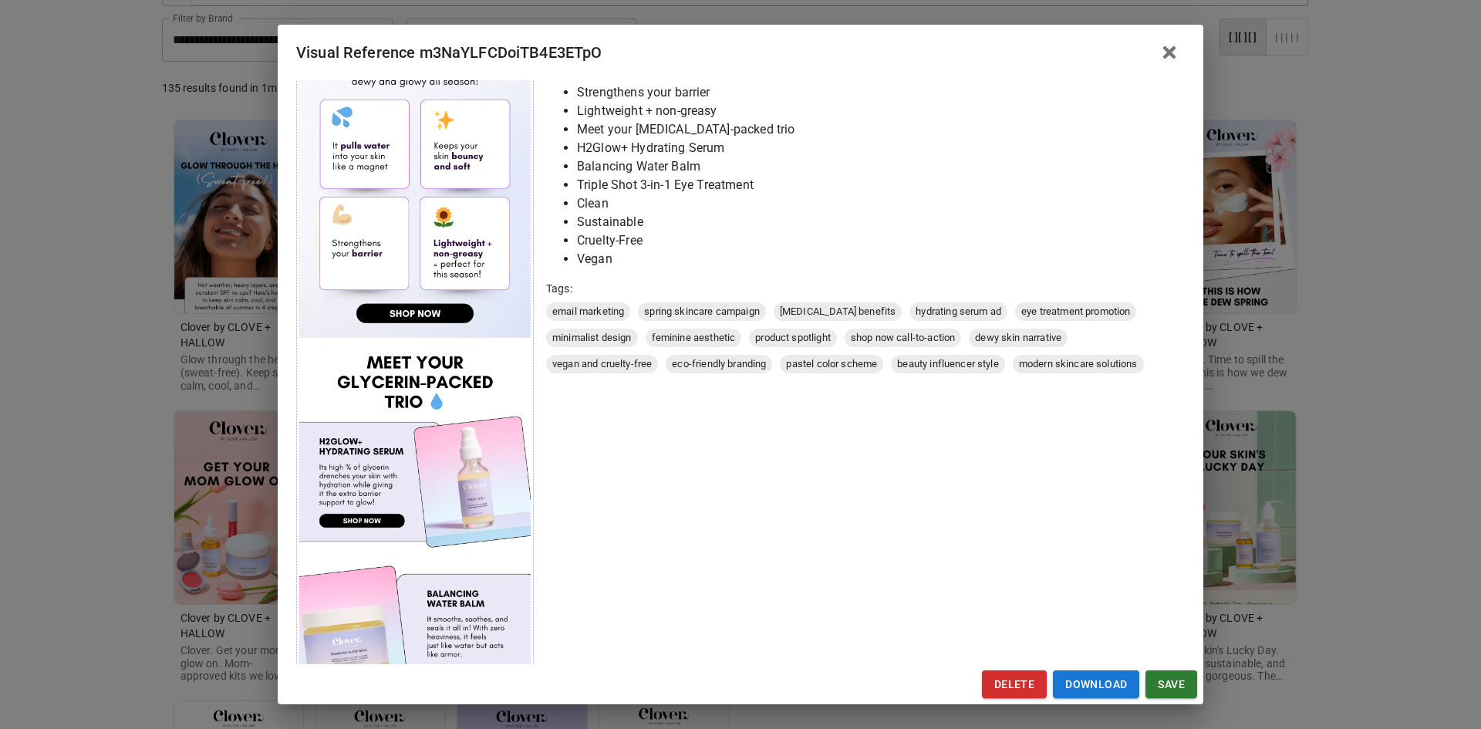
click at [184, 448] on div "Visual Reference m3NaYLFCDoiTB4E3ETpO Brand: Clover by CLOVE + HALLOW Custom In…" at bounding box center [740, 364] width 1481 height 729
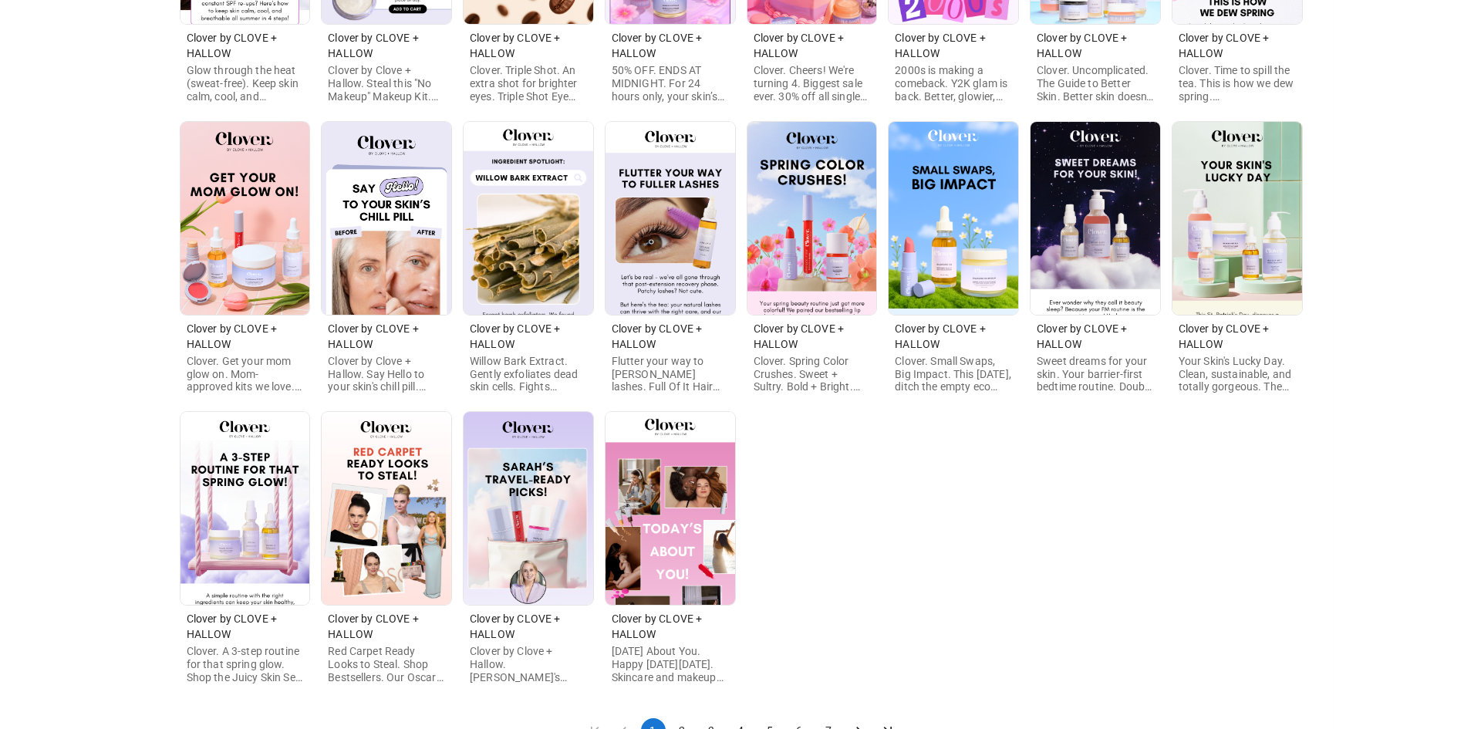
scroll to position [463, 0]
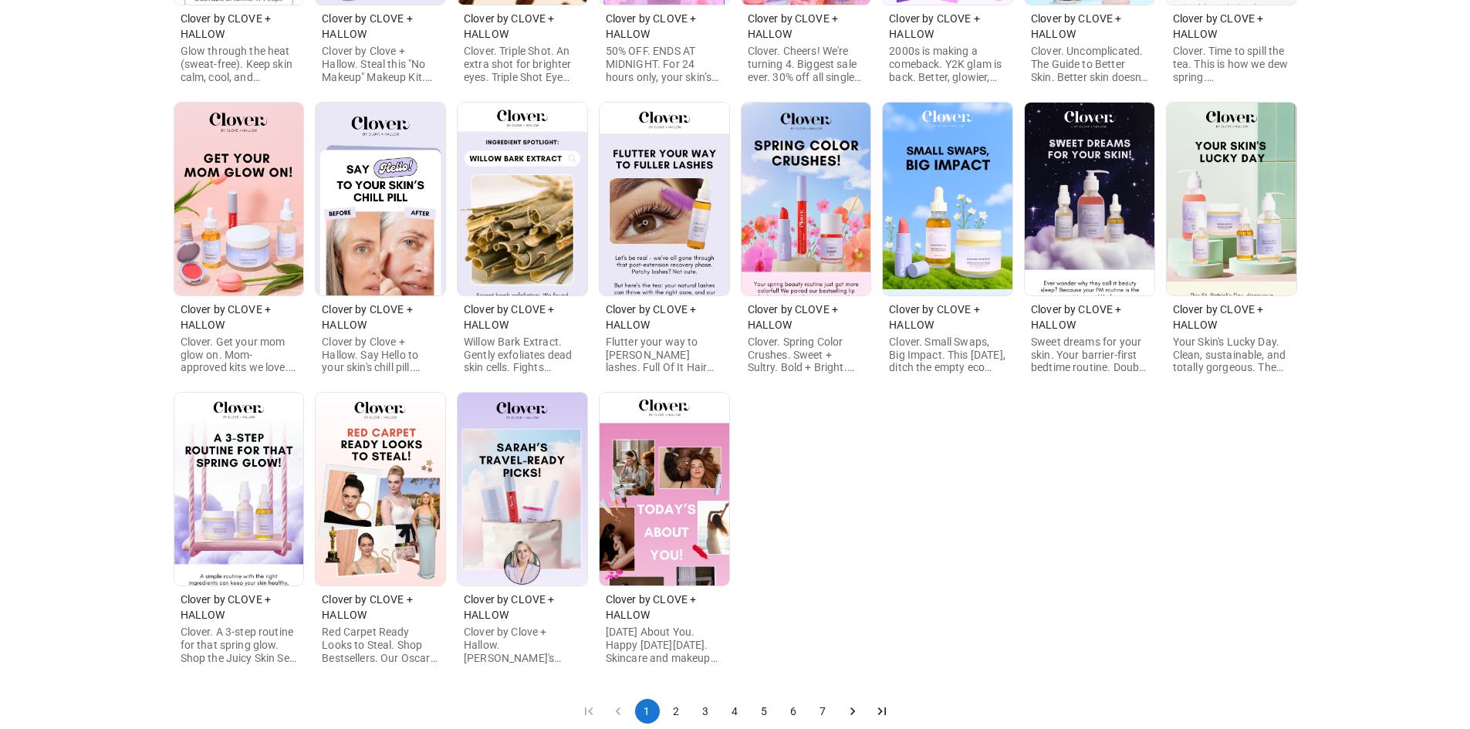
click at [195, 521] on img at bounding box center [239, 489] width 130 height 193
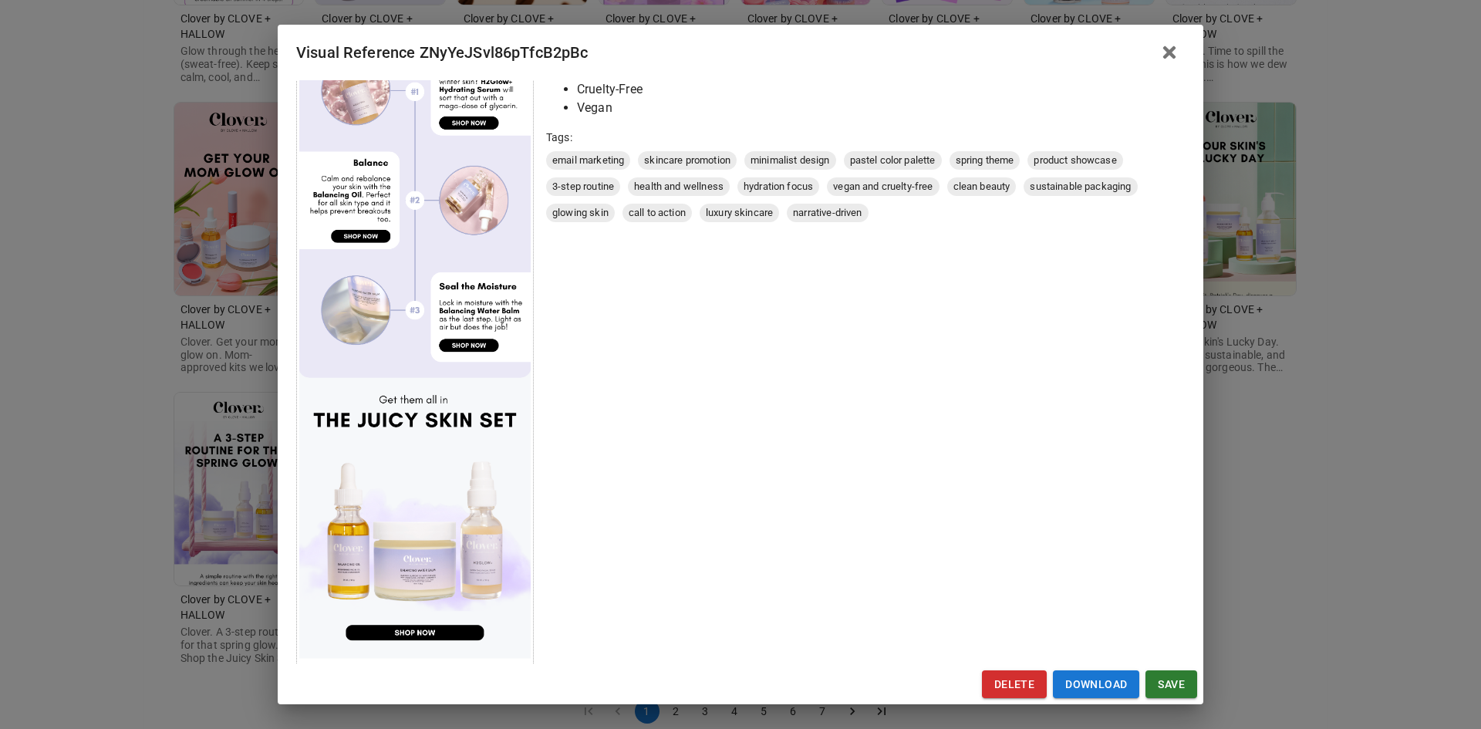
click at [62, 414] on div "Visual Reference ZNyYeJSvl86pTfcB2pBc Brand: Clover by CLOVE + HALLOW Custom In…" at bounding box center [740, 364] width 1481 height 729
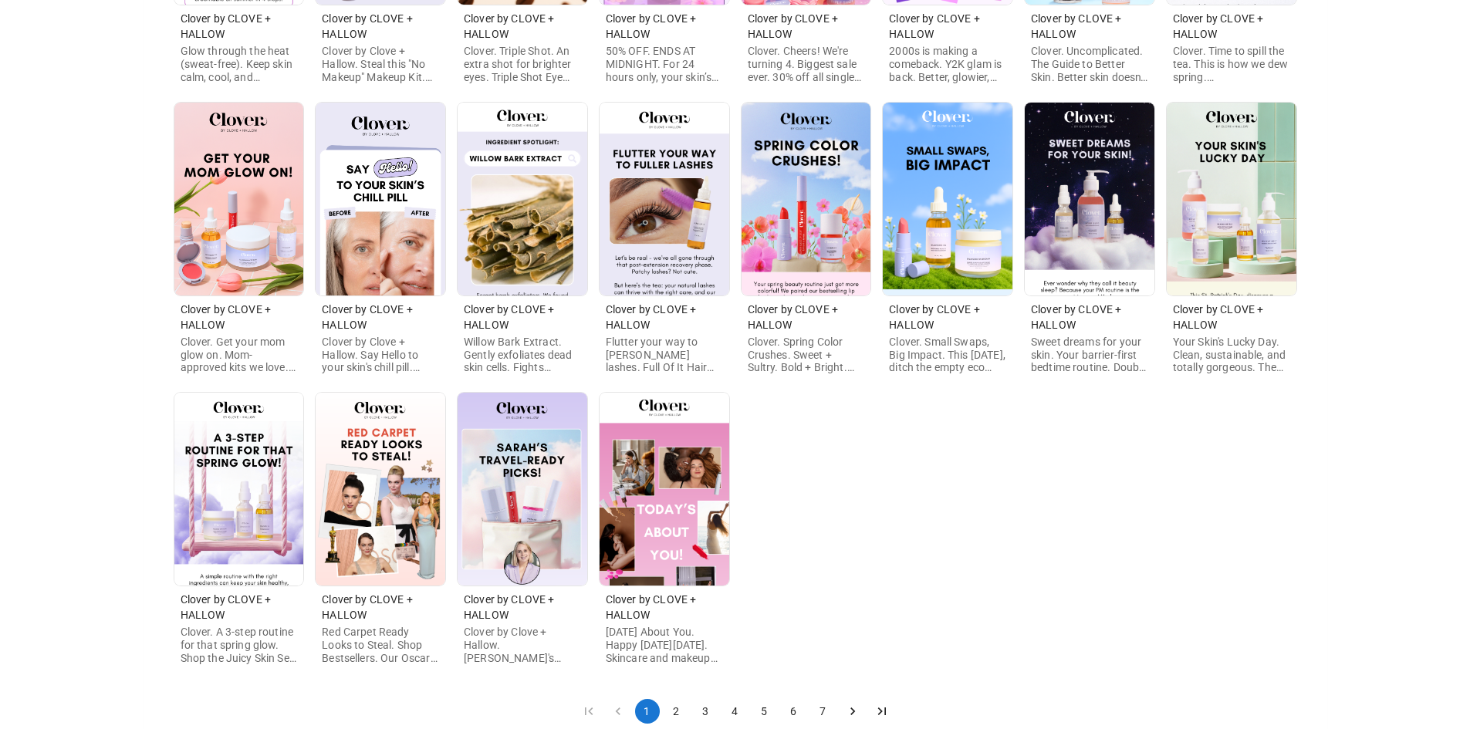
click at [373, 473] on img at bounding box center [381, 489] width 130 height 193
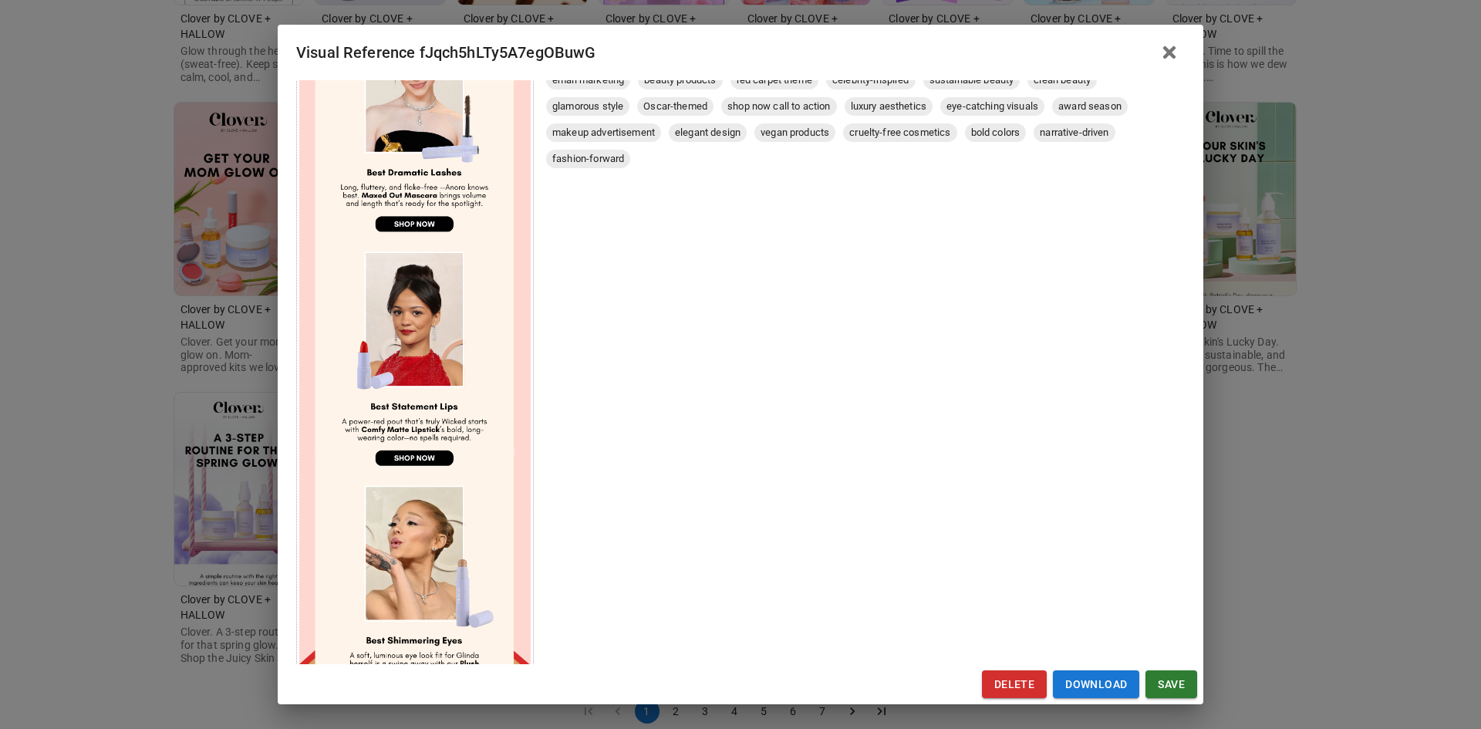
scroll to position [540, 0]
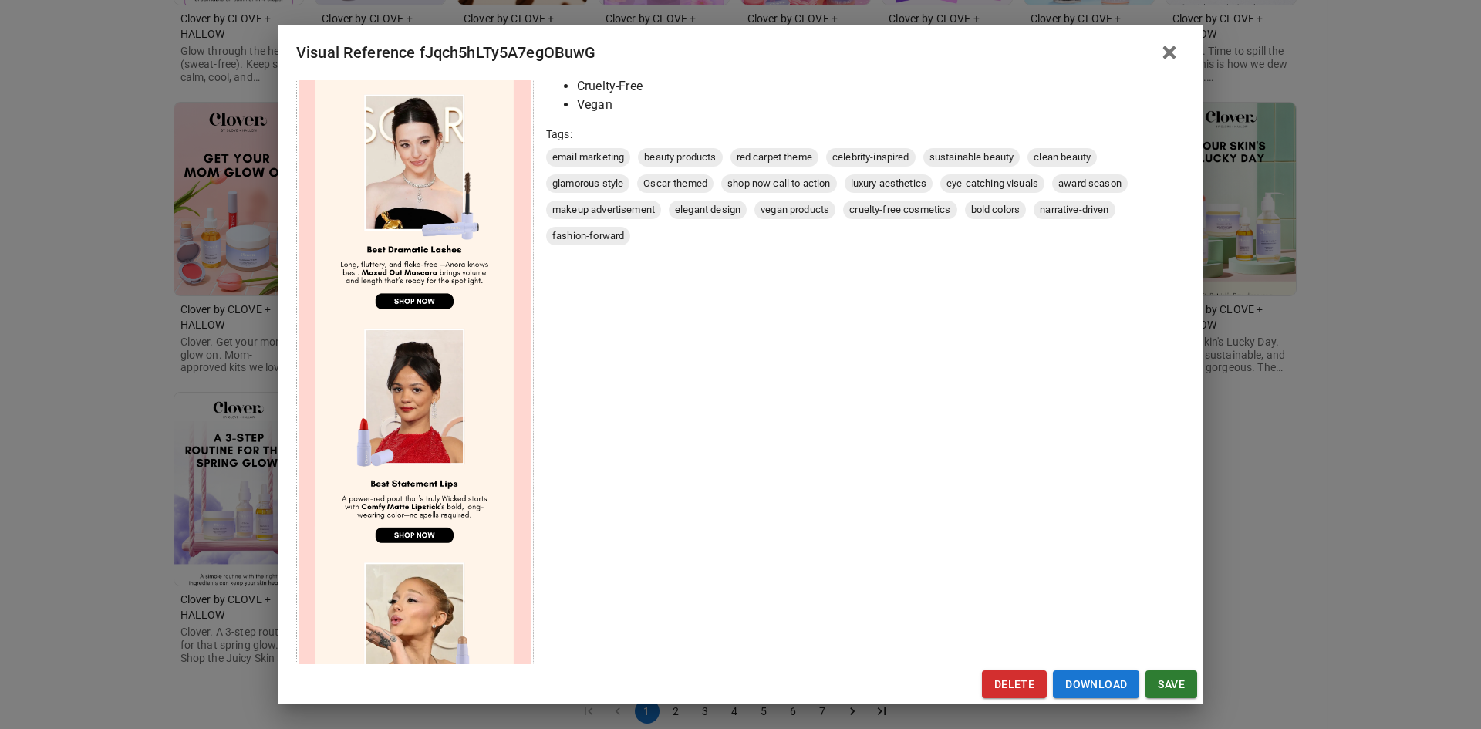
click at [136, 502] on div "Visual Reference fJqch5hLTy5A7egOBuwG Brand: Clover by CLOVE + HALLOW Custom In…" at bounding box center [740, 364] width 1481 height 729
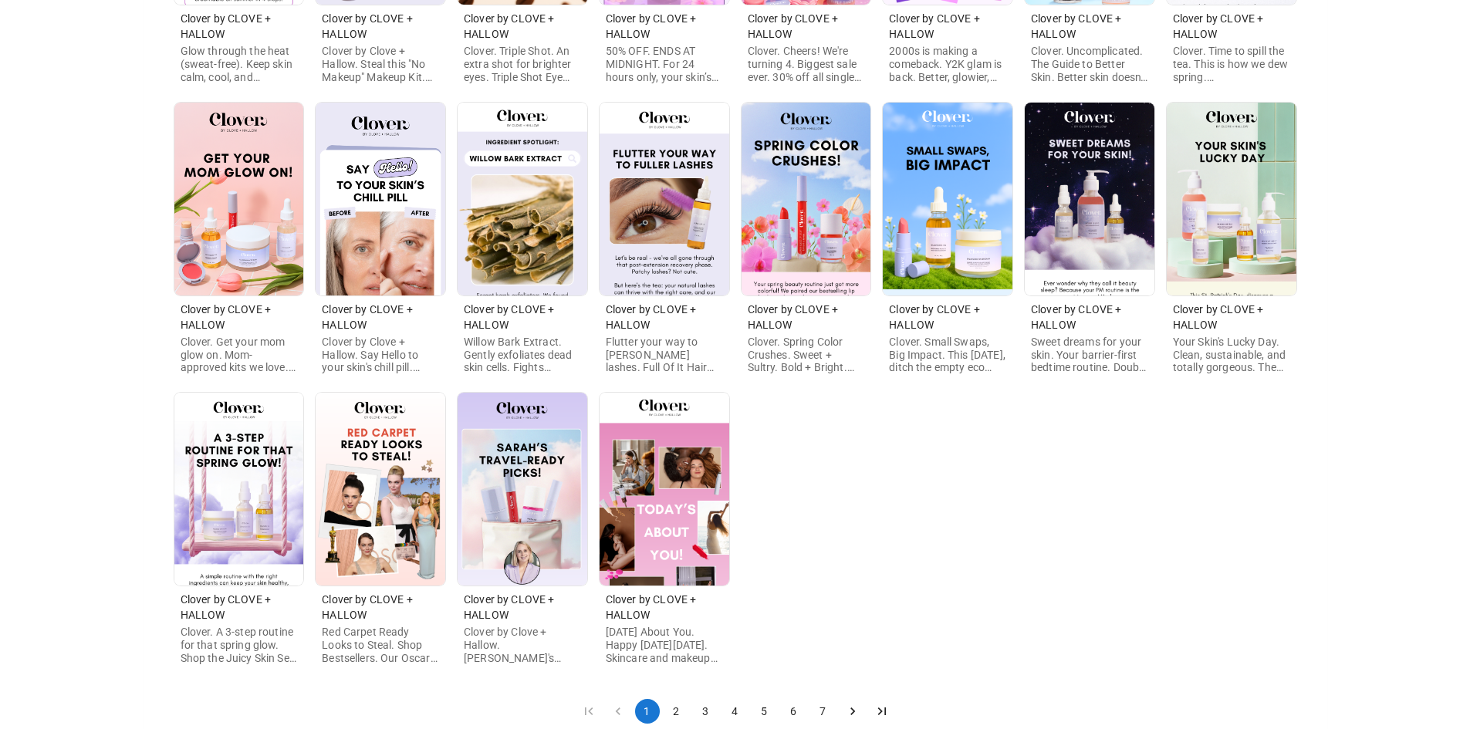
click at [518, 532] on img at bounding box center [523, 489] width 130 height 193
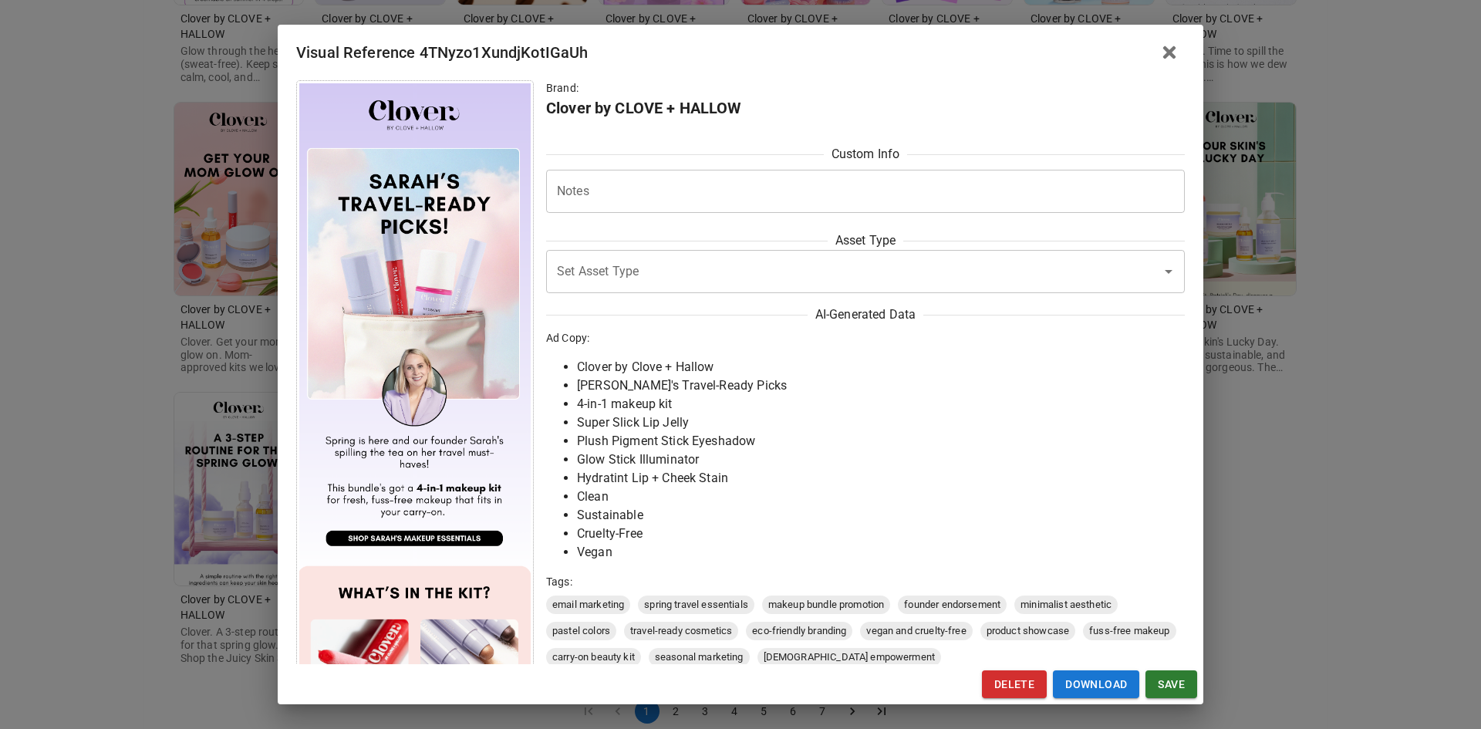
scroll to position [386, 0]
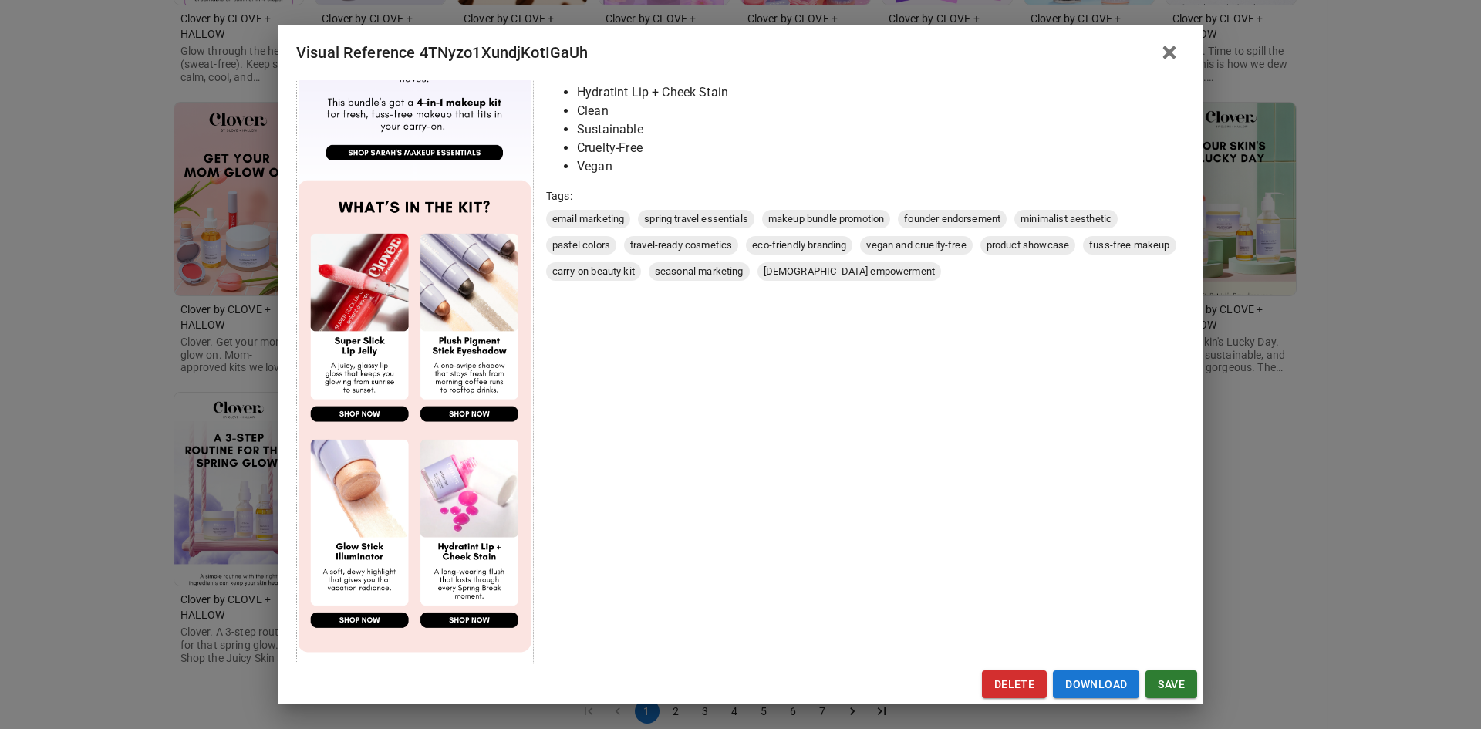
click at [115, 489] on div "Visual Reference 4TNyzo1XundjKotIGaUh Brand: Clover by CLOVE + HALLOW Custom In…" at bounding box center [740, 364] width 1481 height 729
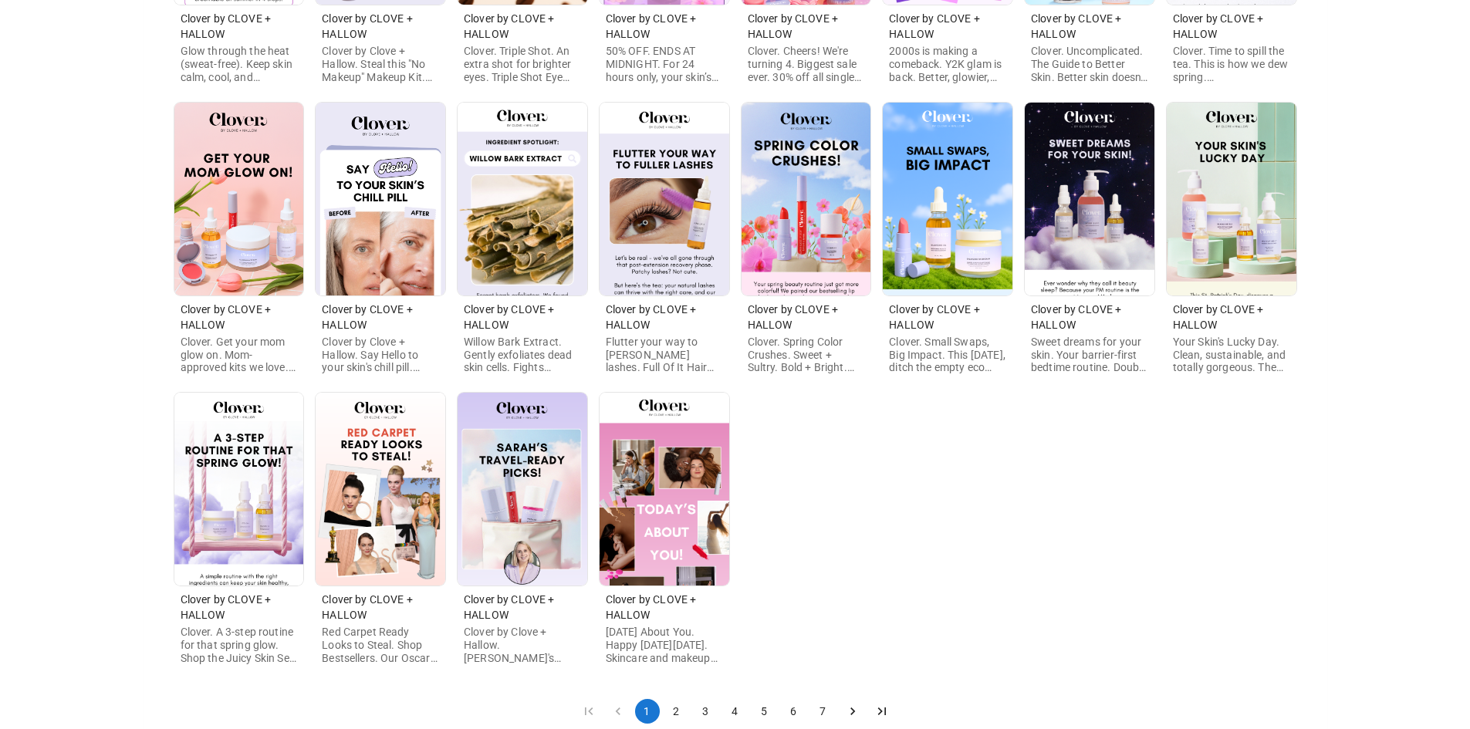
click at [671, 505] on img at bounding box center [665, 489] width 130 height 193
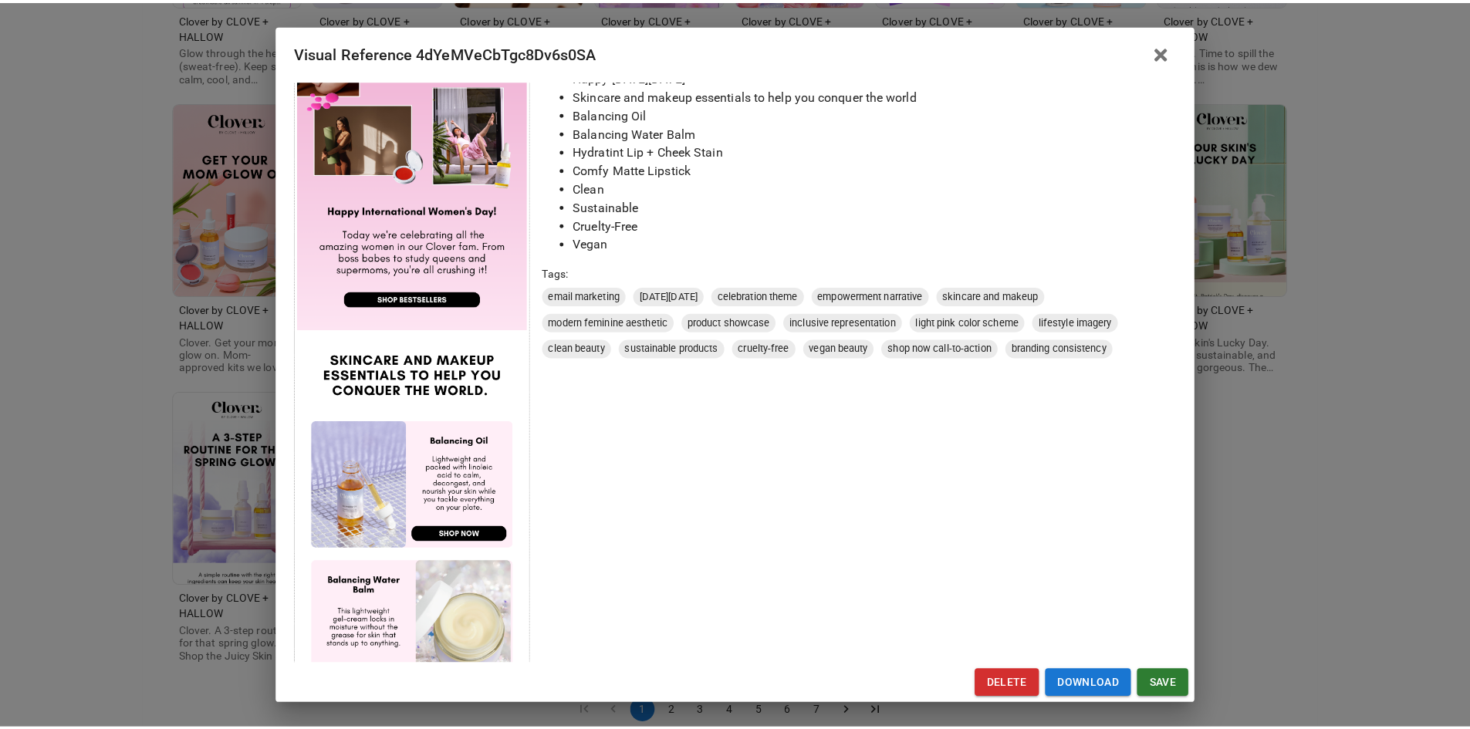
scroll to position [694, 0]
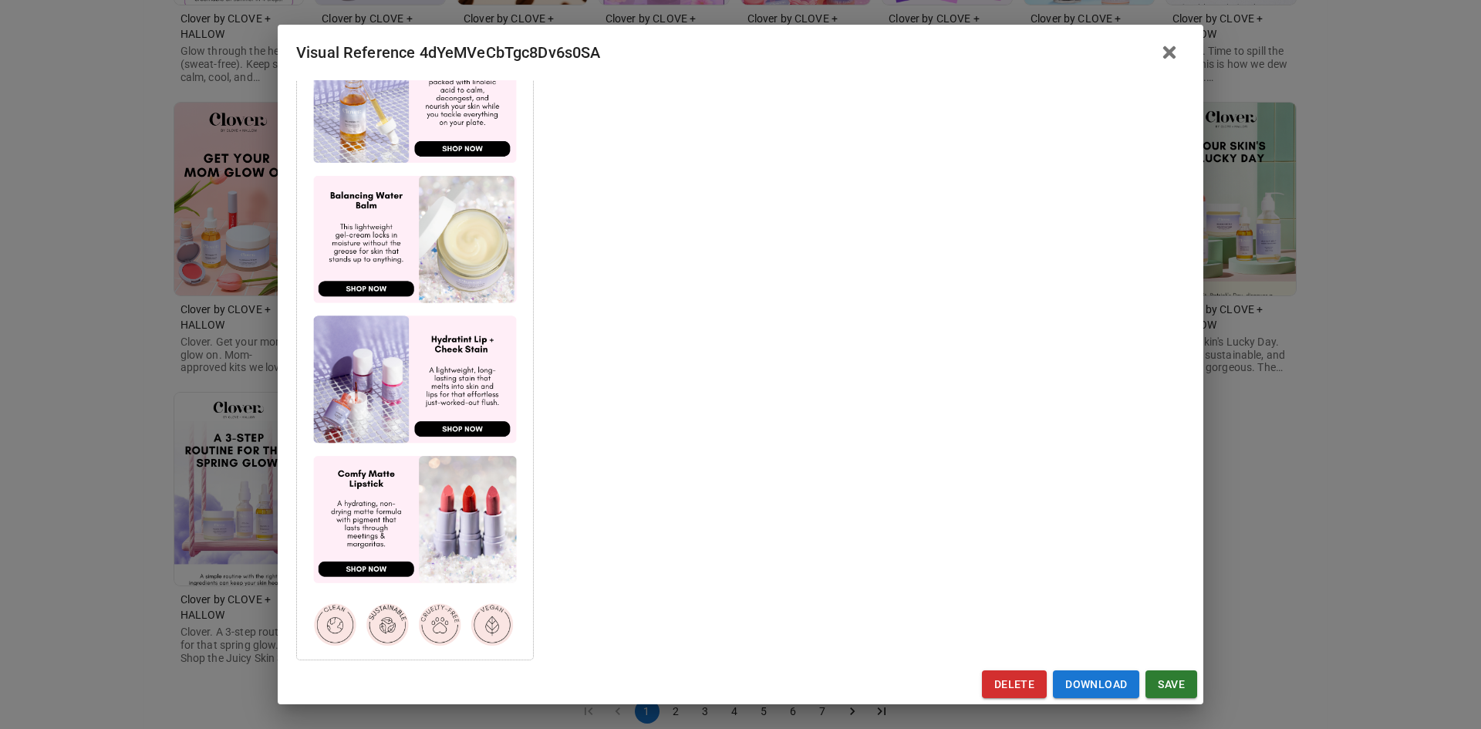
click at [182, 450] on div "Visual Reference 4dYeMVeCbTgc8Dv6s0SA Brand: Clover by CLOVE + HALLOW Custom In…" at bounding box center [740, 364] width 1481 height 729
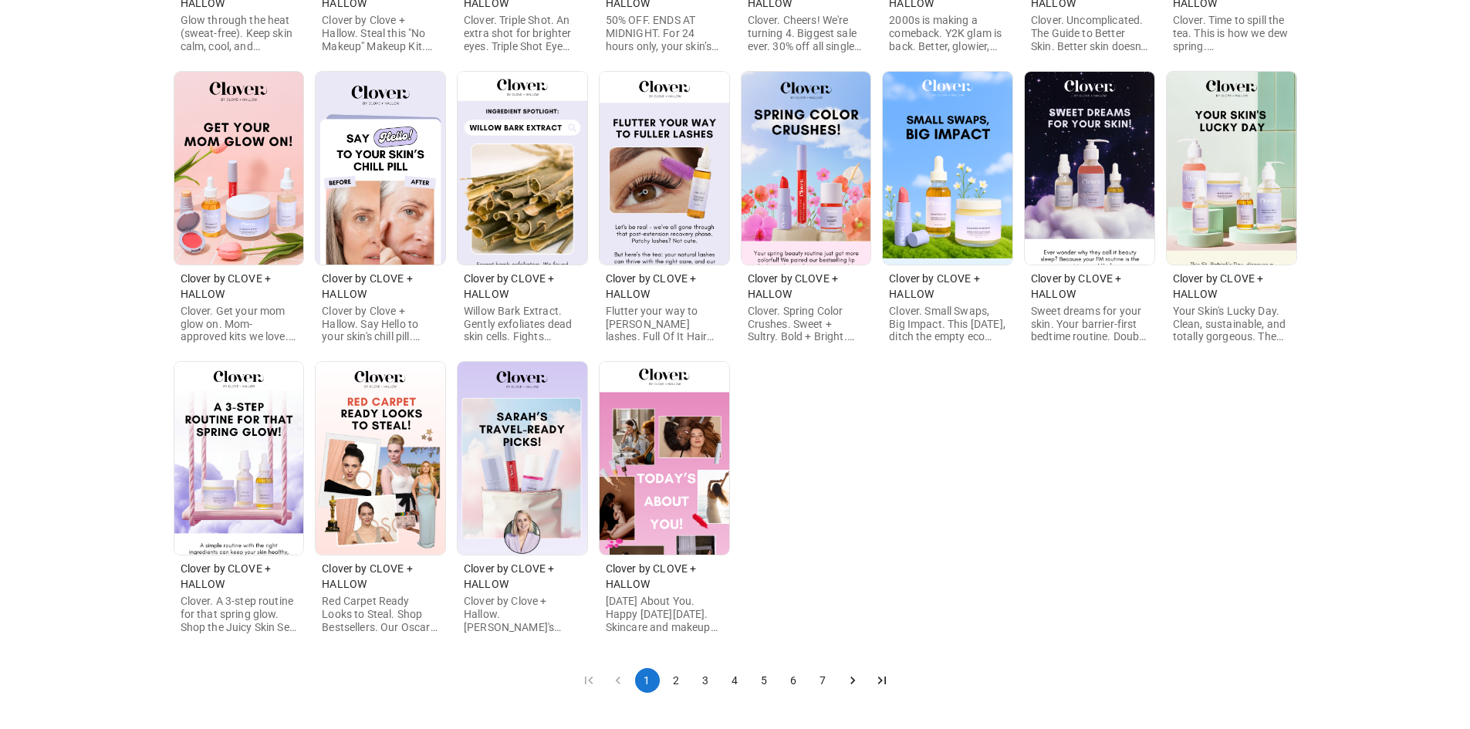
scroll to position [498, 0]
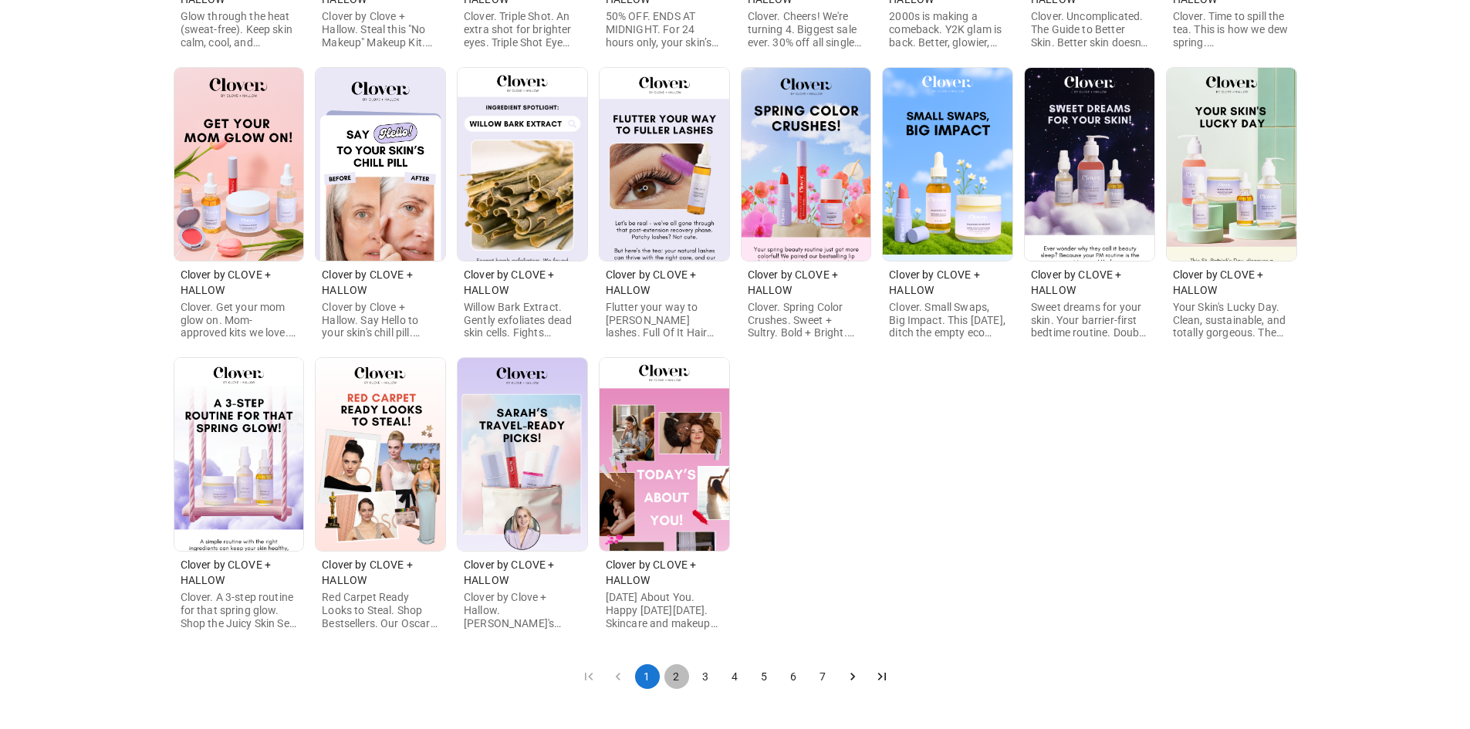
click at [679, 675] on button "2" at bounding box center [676, 676] width 25 height 25
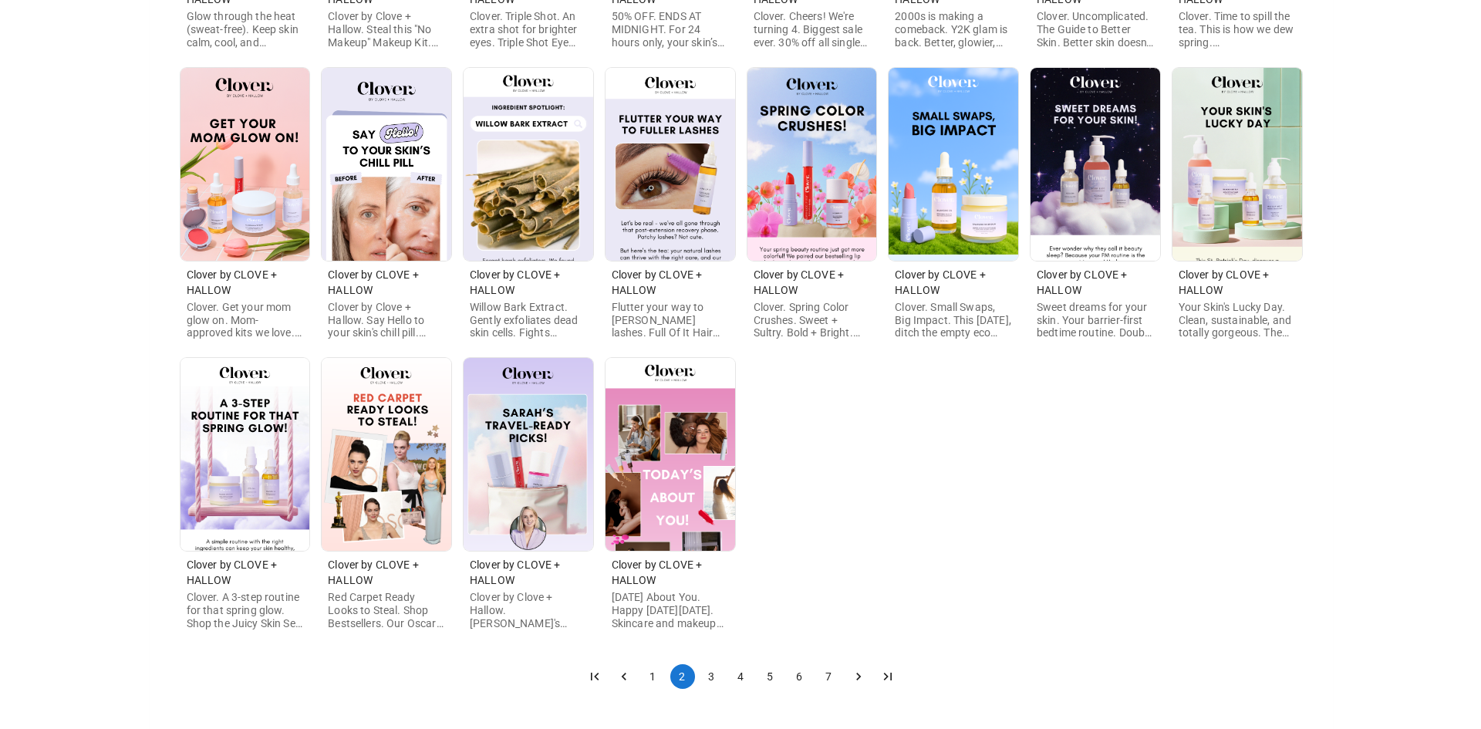
scroll to position [0, 0]
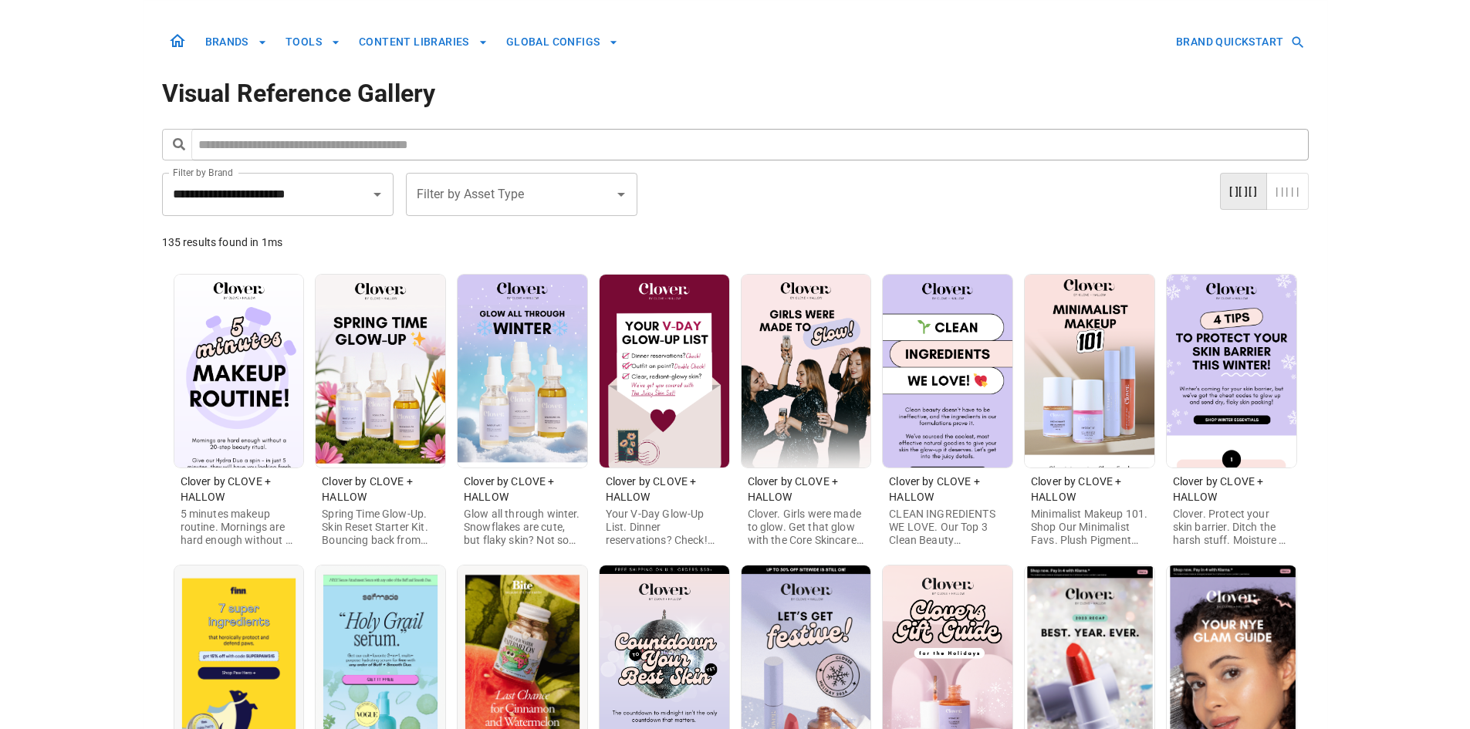
click at [270, 403] on img at bounding box center [239, 371] width 130 height 193
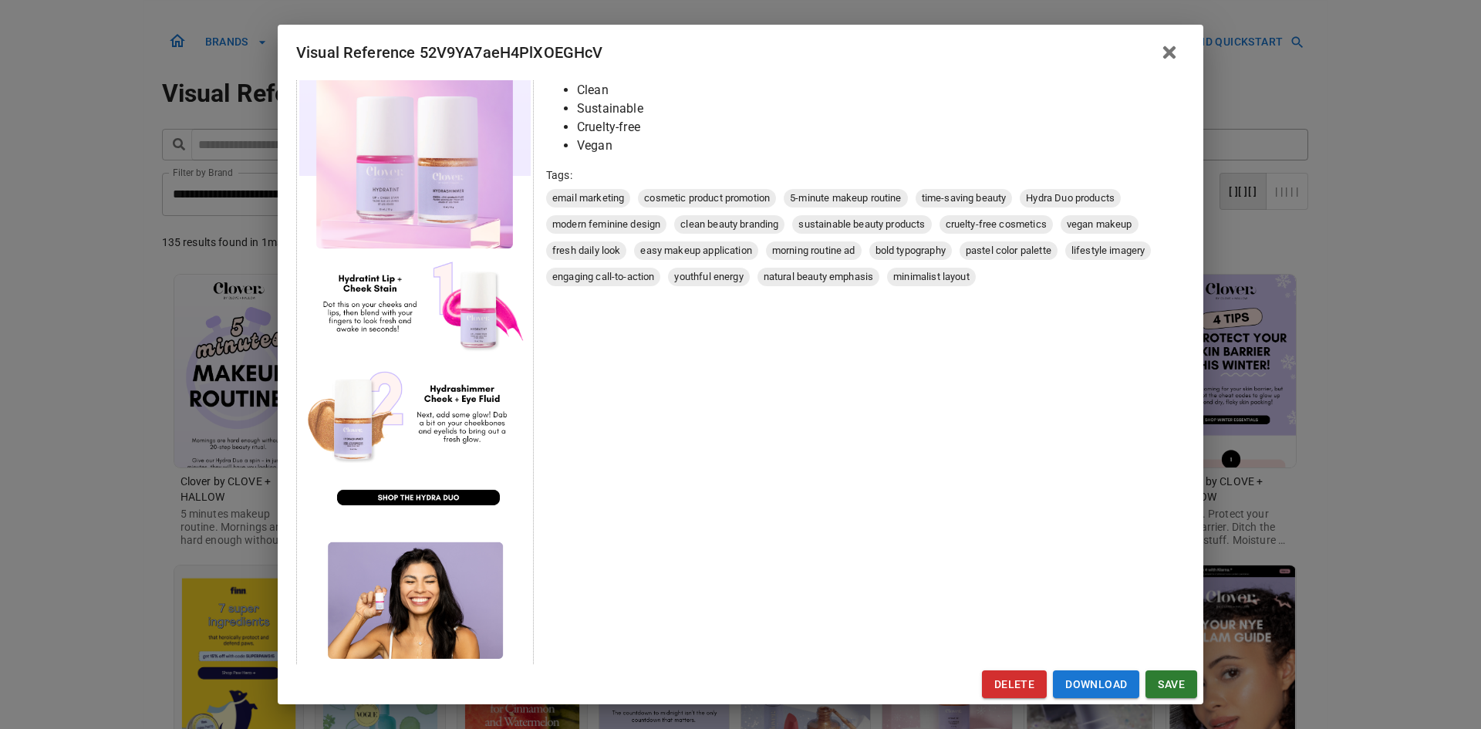
scroll to position [463, 0]
